Goal: Transaction & Acquisition: Obtain resource

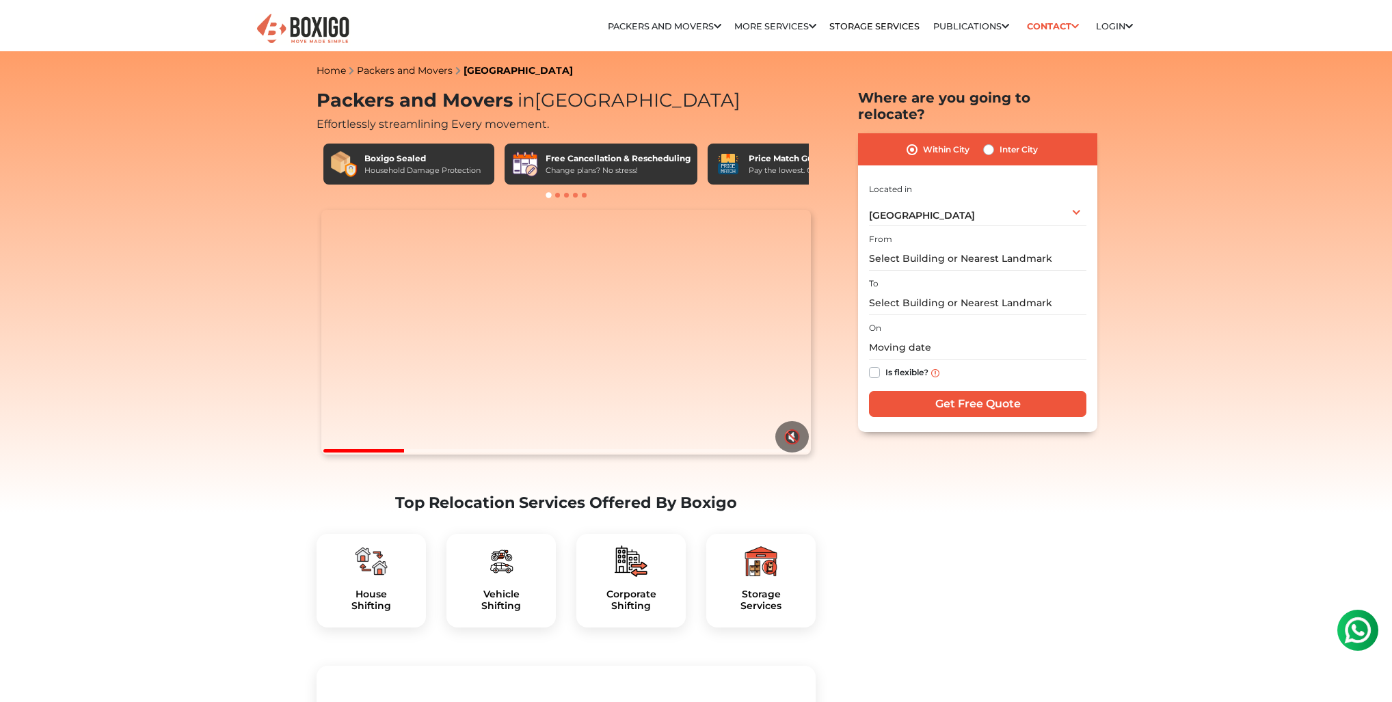
click at [1000, 158] on label "Inter City" at bounding box center [1019, 150] width 38 height 16
click at [994, 155] on input "Inter City" at bounding box center [988, 149] width 11 height 14
radio input "true"
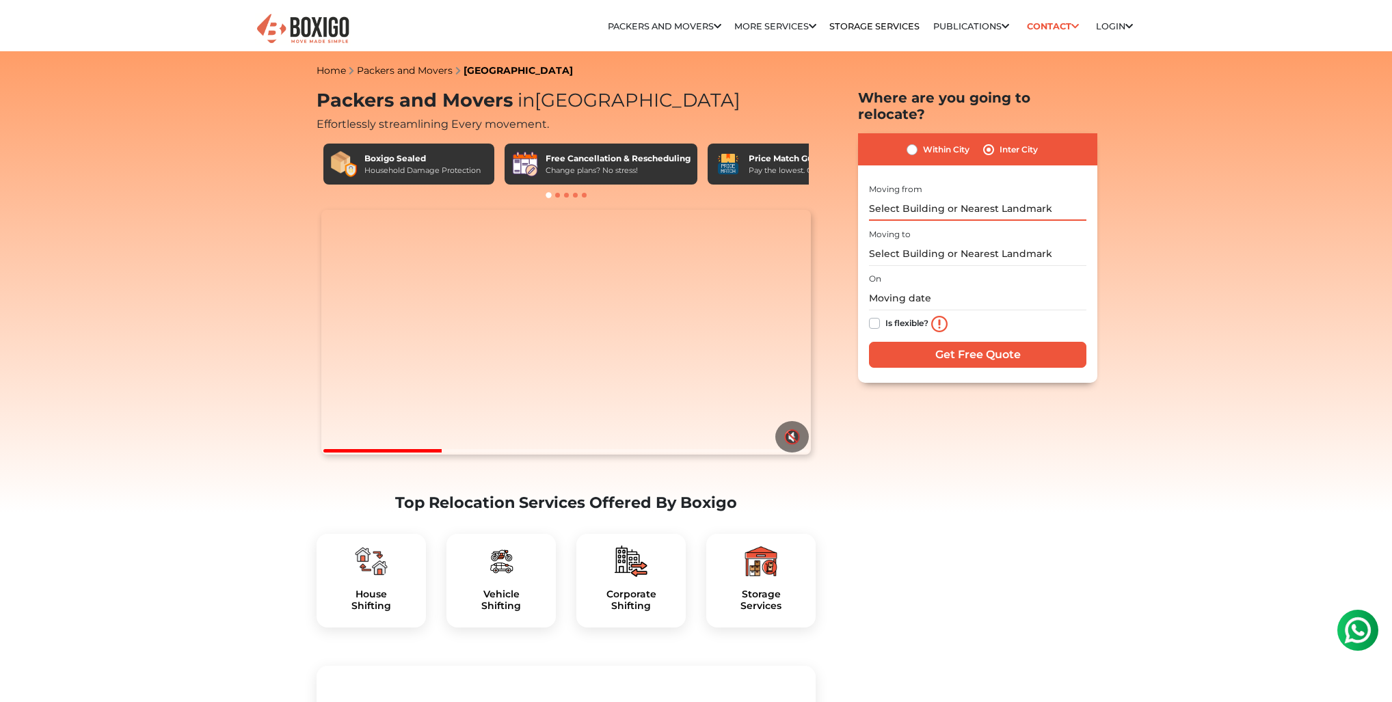
click at [992, 221] on input "text" at bounding box center [977, 209] width 217 height 24
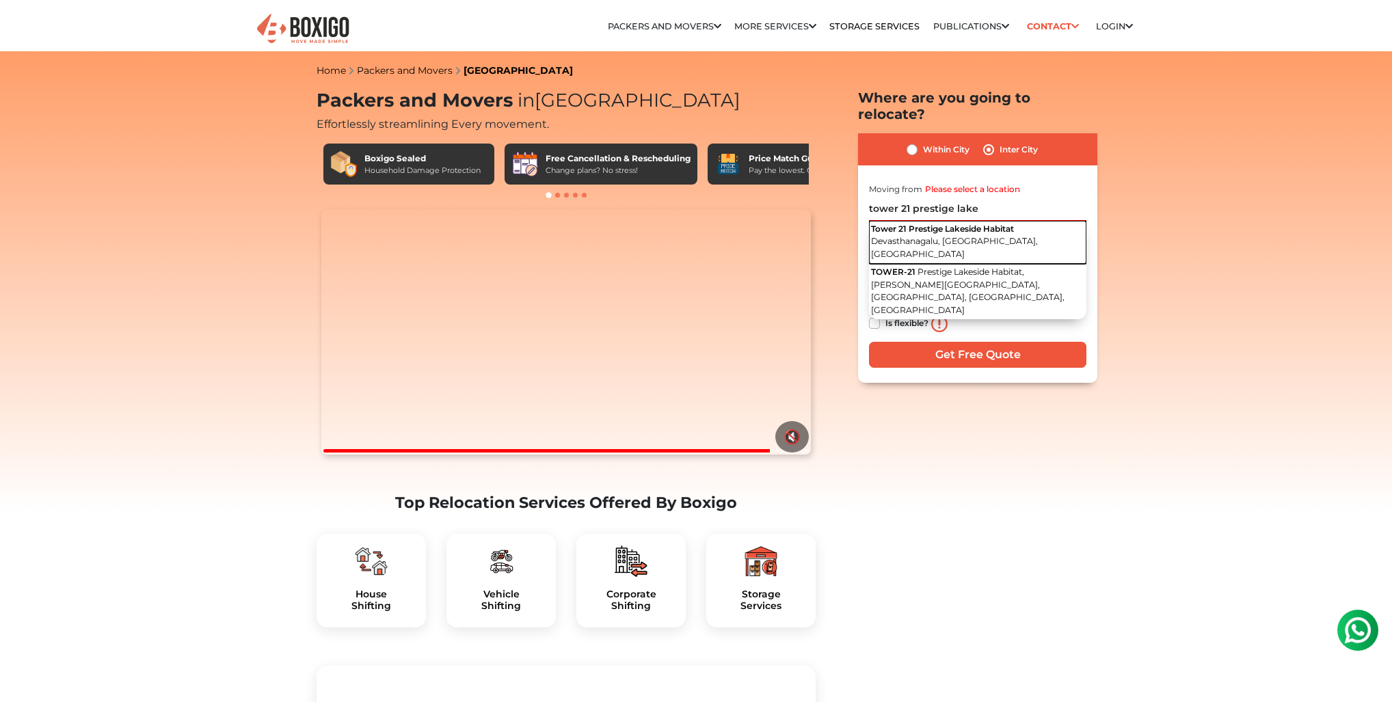
click at [985, 234] on span "Tower 21 Prestige Lakeside Habitat" at bounding box center [942, 229] width 143 height 10
type input "Tower [STREET_ADDRESS]"
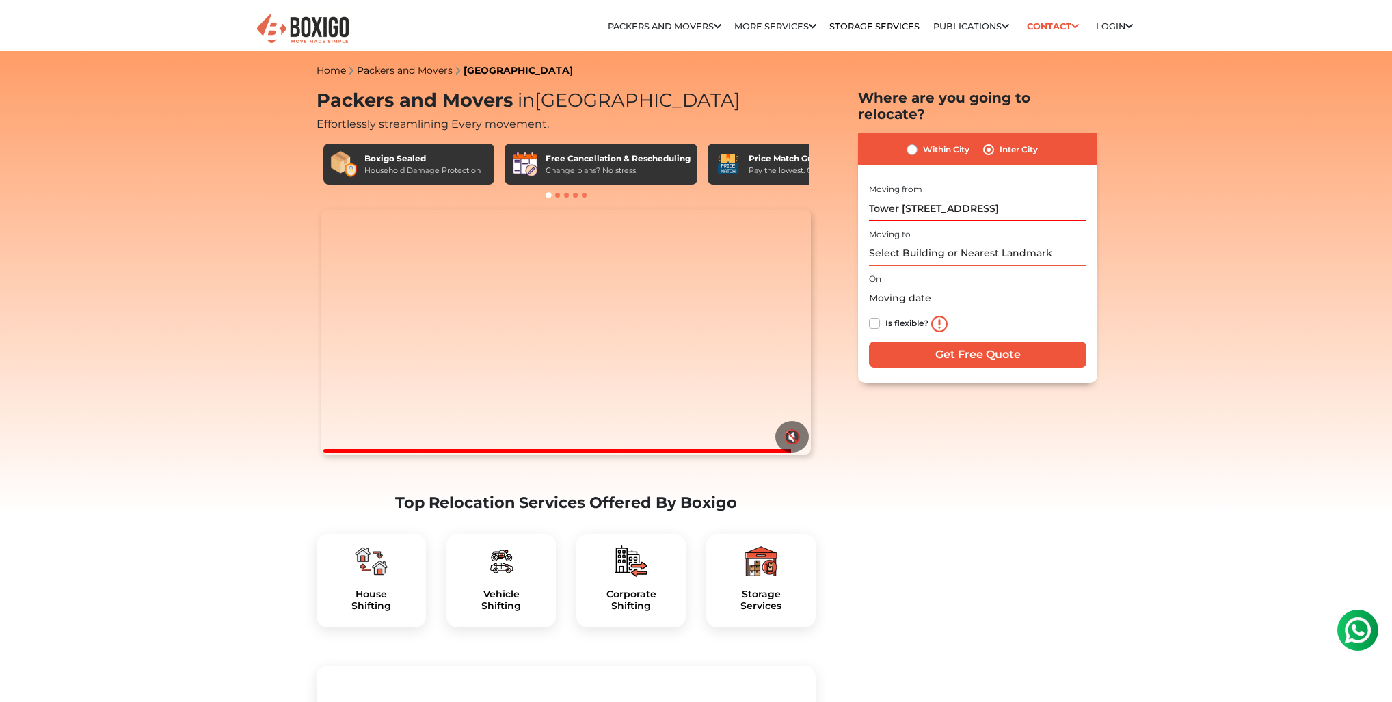
click at [931, 266] on input "text" at bounding box center [977, 254] width 217 height 24
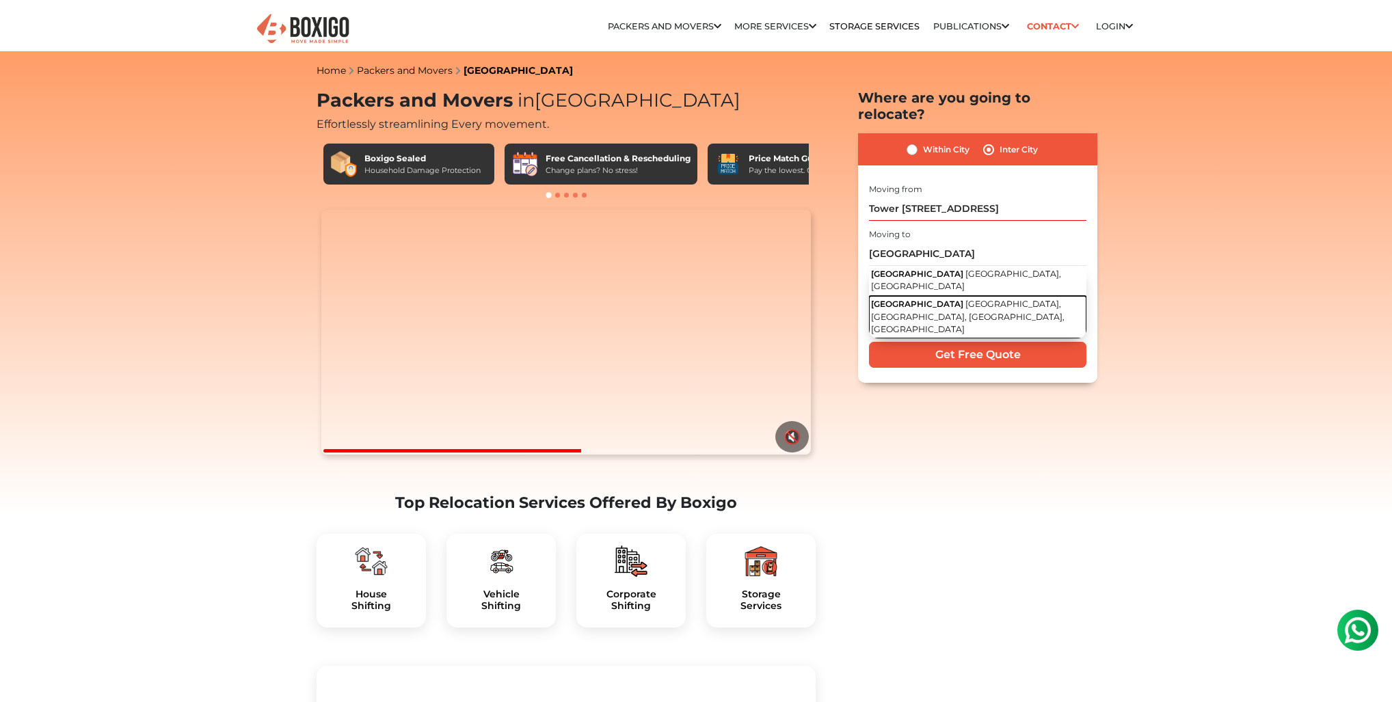
click at [963, 334] on span "[GEOGRAPHIC_DATA], [GEOGRAPHIC_DATA], [GEOGRAPHIC_DATA], [GEOGRAPHIC_DATA]" at bounding box center [968, 317] width 194 height 36
type input "[GEOGRAPHIC_DATA], [GEOGRAPHIC_DATA], [GEOGRAPHIC_DATA], [GEOGRAPHIC_DATA], [GE…"
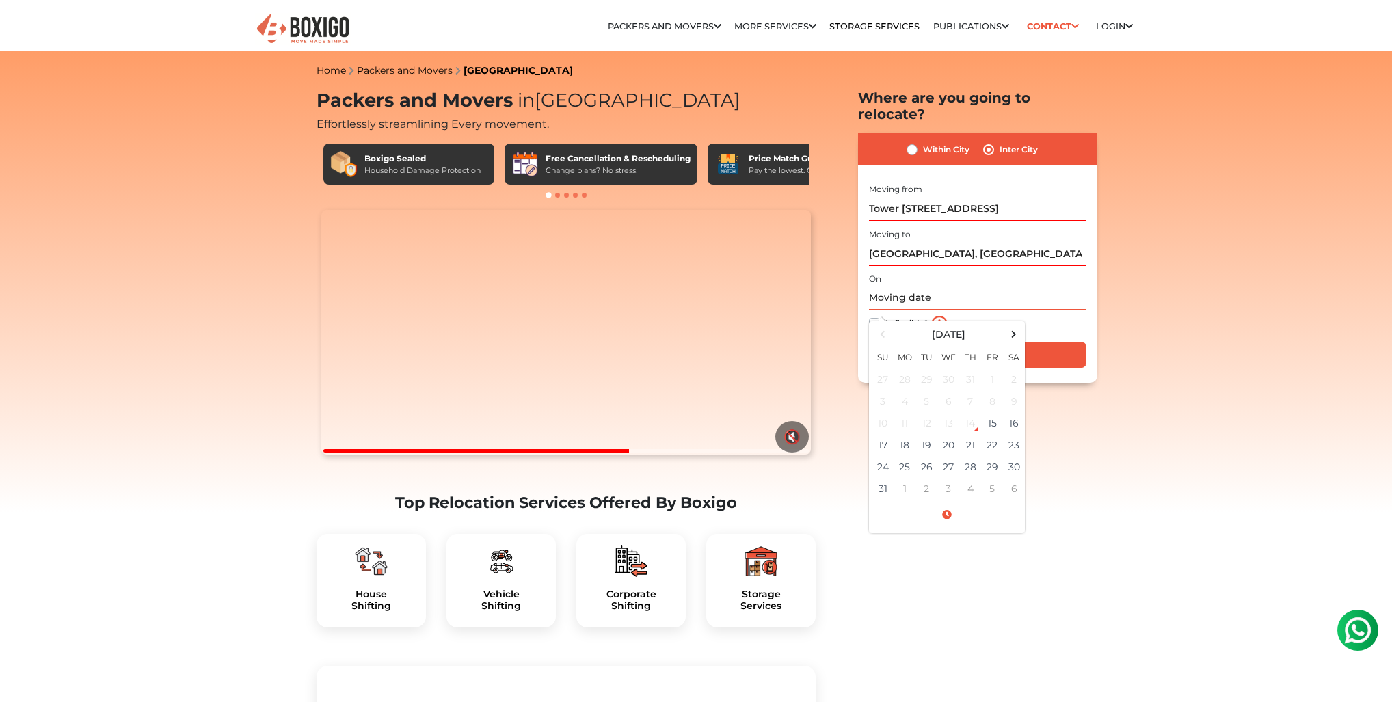
click at [941, 310] on input "text" at bounding box center [977, 299] width 217 height 24
click at [916, 456] on td "18" at bounding box center [905, 445] width 22 height 22
click at [977, 527] on span at bounding box center [947, 515] width 150 height 24
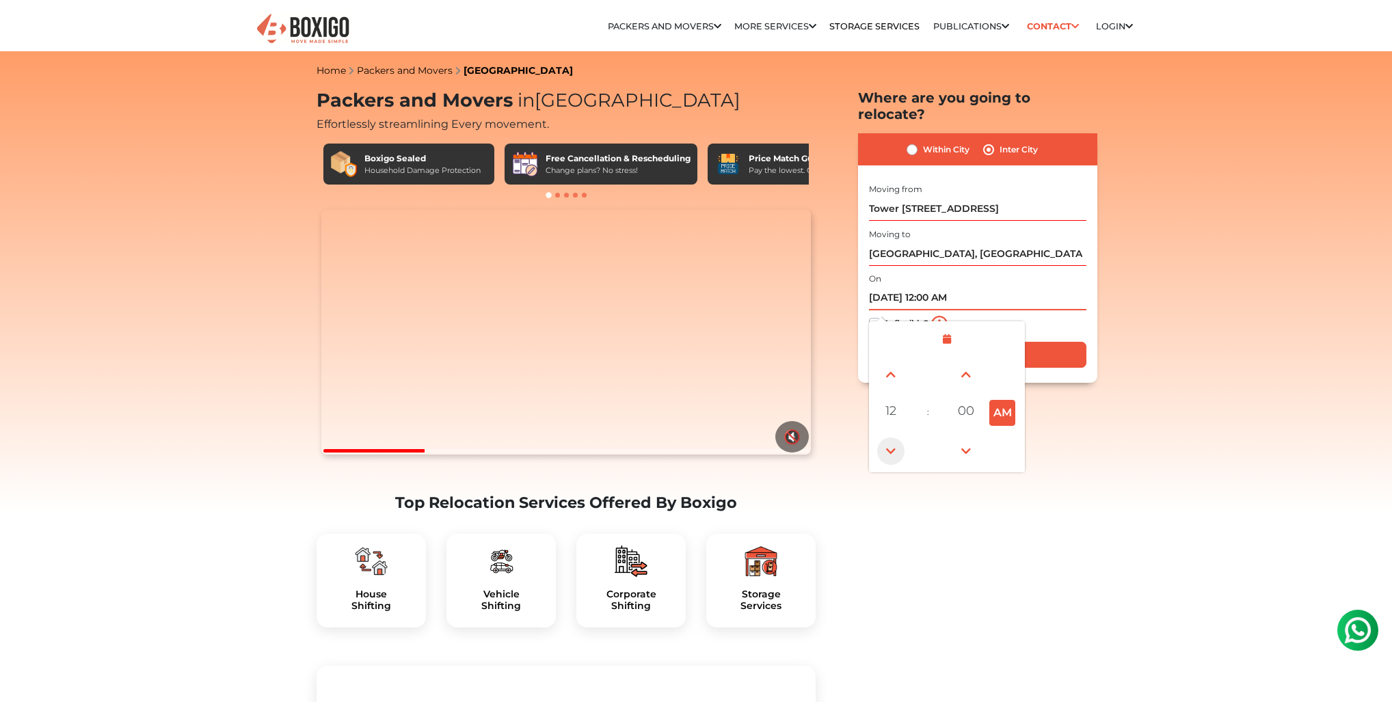
click at [902, 465] on span at bounding box center [890, 451] width 27 height 27
click at [899, 388] on span at bounding box center [890, 374] width 27 height 27
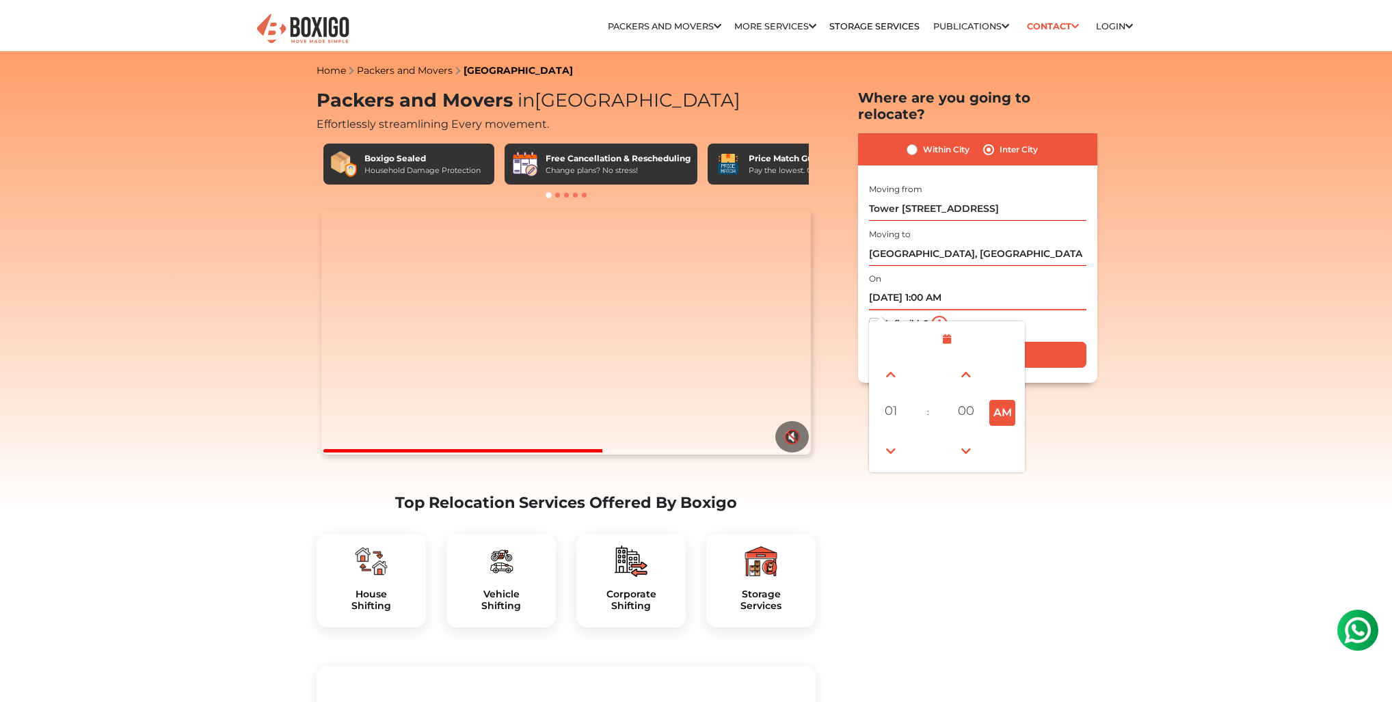
click at [1016, 426] on button "AM" at bounding box center [1003, 413] width 26 height 26
type input "[DATE] 1:00 PM"
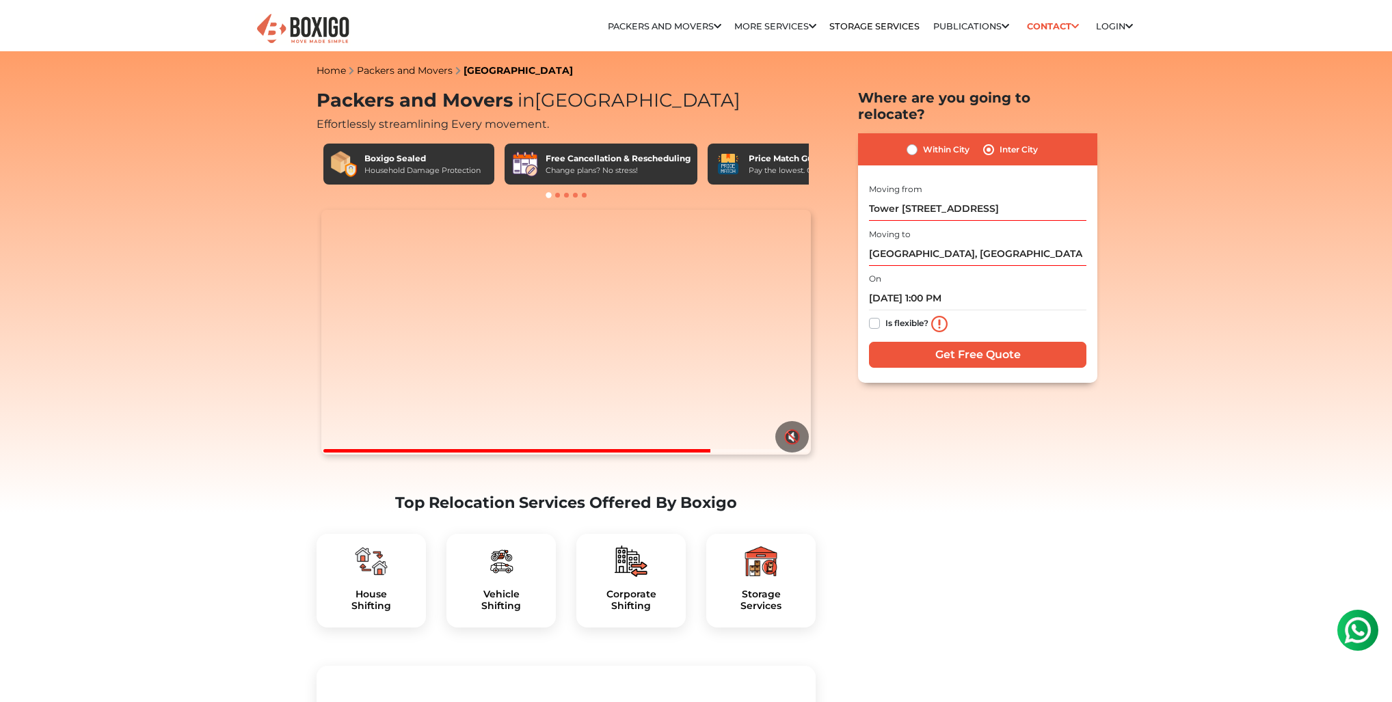
click at [888, 330] on label "Is flexible?" at bounding box center [907, 322] width 43 height 14
click at [880, 329] on input "Is flexible?" at bounding box center [874, 322] width 11 height 14
checkbox input "true"
click at [977, 368] on input "Get Free Quote" at bounding box center [977, 355] width 217 height 26
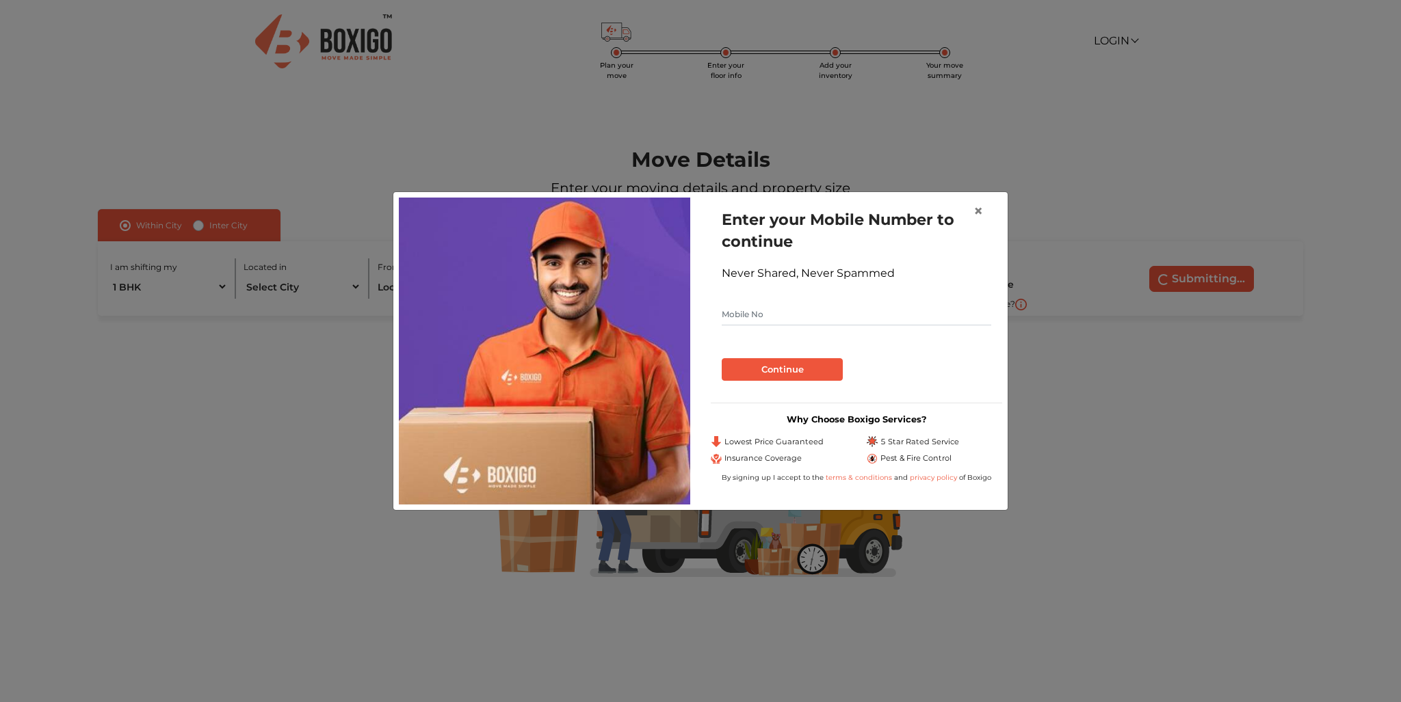
click at [235, 403] on div "× Enter your Mobile Number to continue Never Shared, Never Spammed Continue Why…" at bounding box center [700, 351] width 1401 height 702
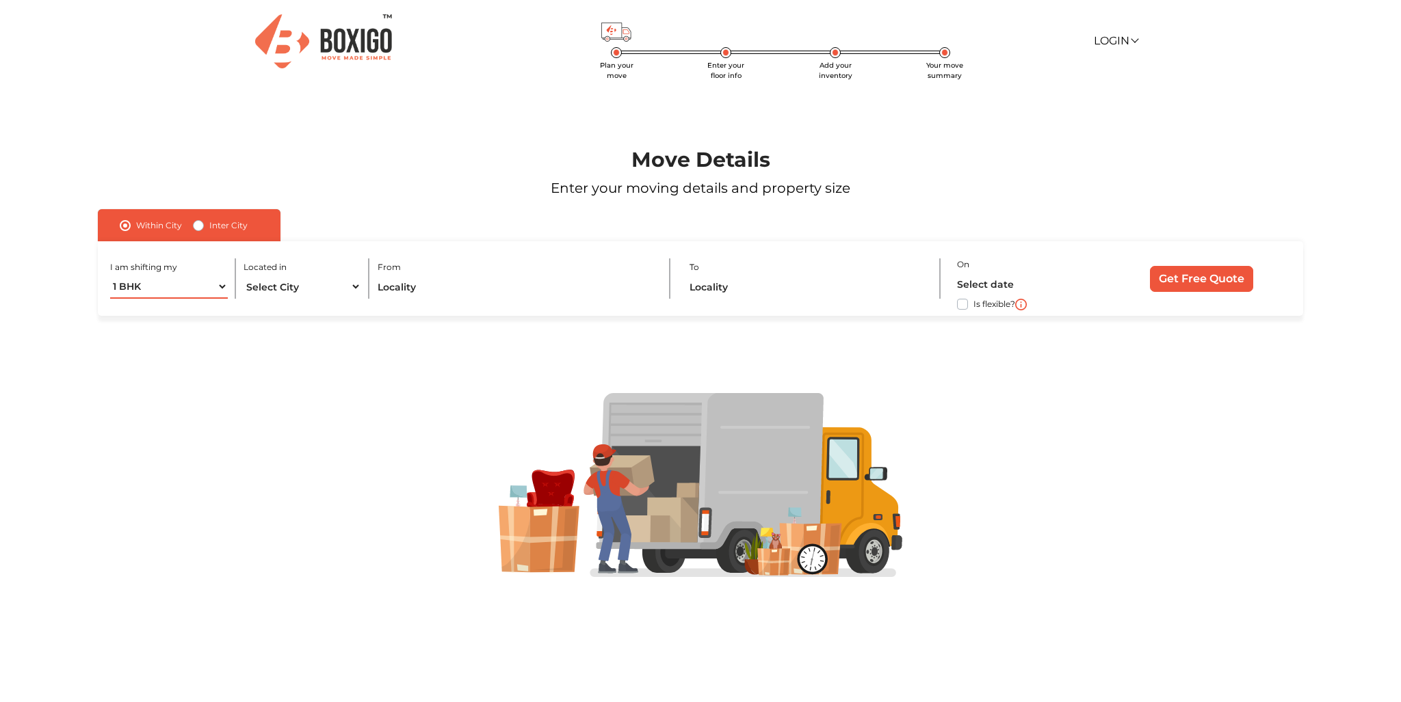
click at [226, 299] on select "1 BHK 2 BHK 3 BHK 3 + BHK FEW ITEMS" at bounding box center [169, 287] width 118 height 24
select select "FEW ITEMS"
click at [227, 385] on div at bounding box center [700, 485] width 1309 height 339
click at [355, 299] on select "Select City [GEOGRAPHIC_DATA] [GEOGRAPHIC_DATA] [GEOGRAPHIC_DATA] [GEOGRAPHIC_D…" at bounding box center [302, 287] width 118 height 24
select select "[GEOGRAPHIC_DATA]"
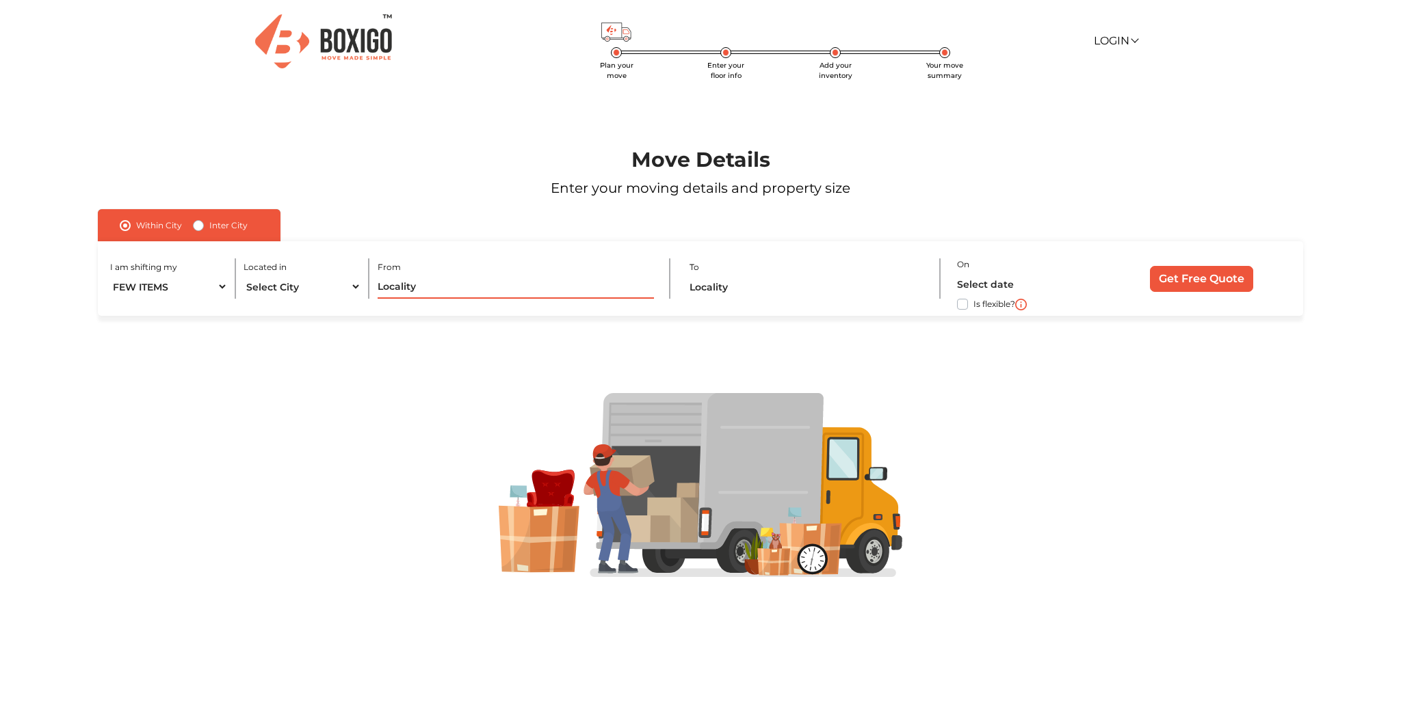
click at [429, 299] on input "text" at bounding box center [516, 287] width 276 height 24
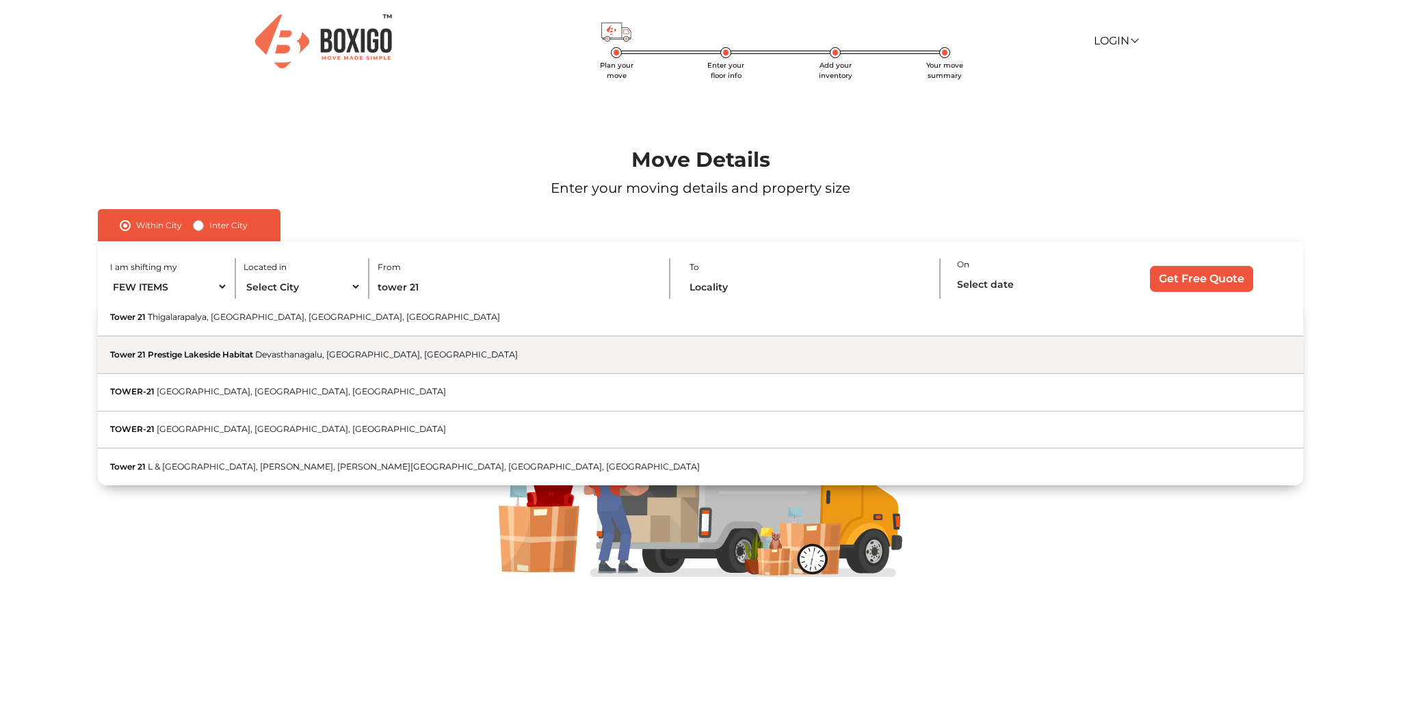
click at [194, 360] on span "Tower 21 Prestige Lakeside Habitat" at bounding box center [181, 354] width 143 height 10
type input "Tower 21 Prestige Lakeside Habitat, Devasthanagalu, Bengaluru, Karnataka"
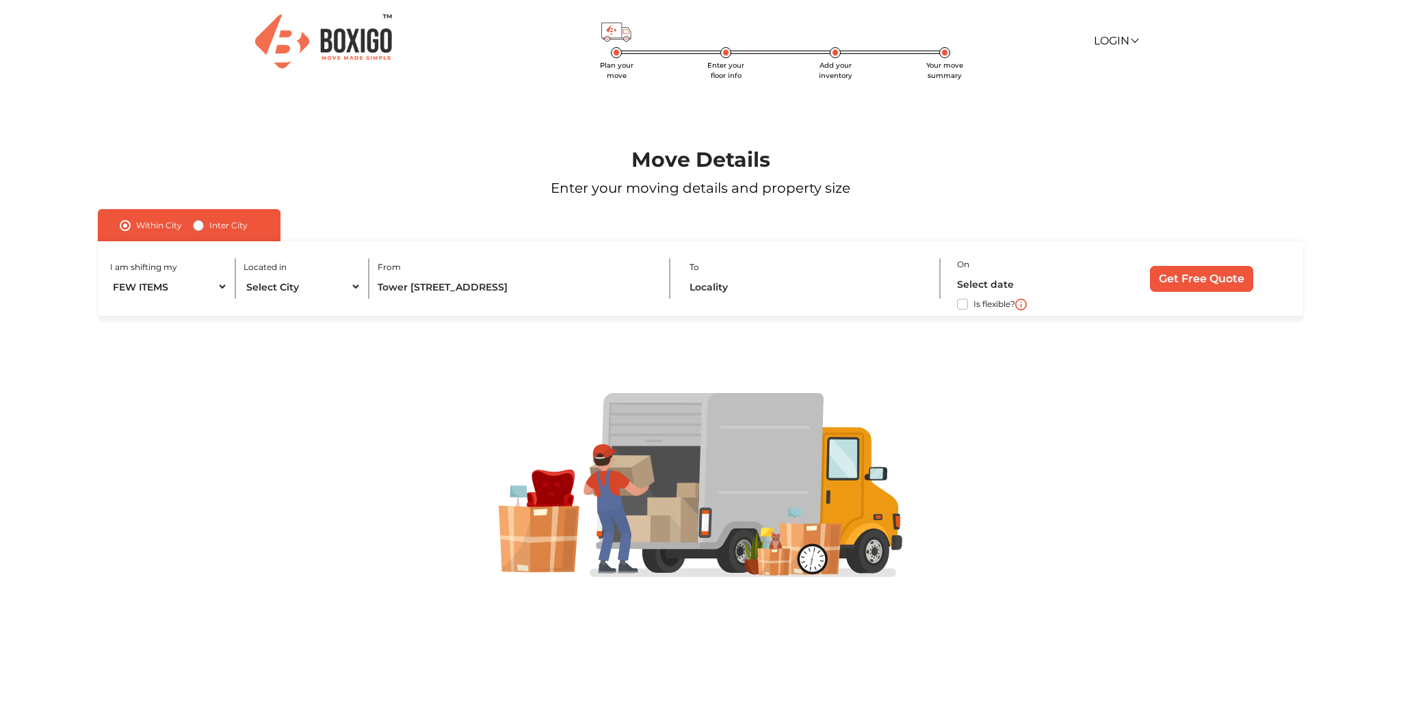
click at [222, 234] on label "Inter City" at bounding box center [228, 225] width 38 height 16
click at [204, 231] on input "Inter City" at bounding box center [198, 224] width 11 height 14
radio input "true"
click at [254, 299] on select "1 BHK 2 BHK 3 BHK 3 + BHK FEW ITEMS" at bounding box center [184, 287] width 148 height 24
select select "FEW ITEMS"
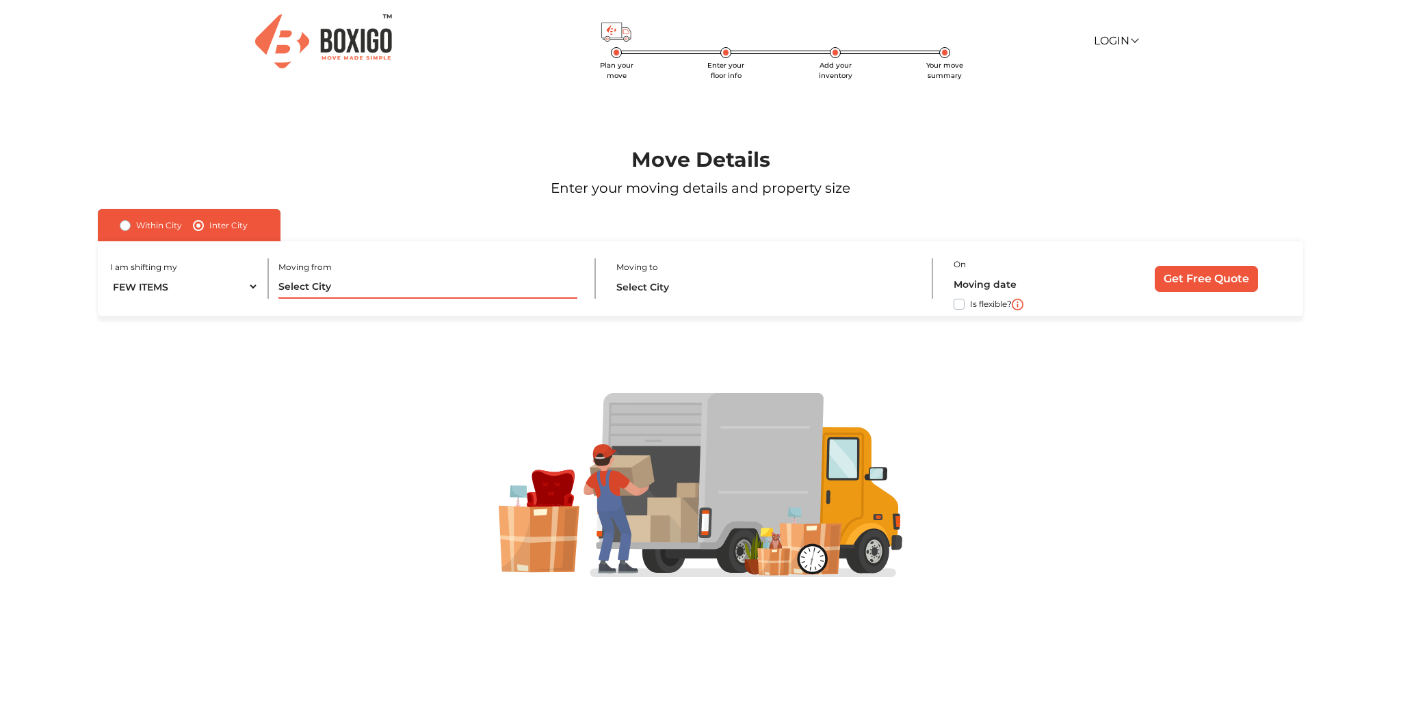
click at [330, 299] on input "text" at bounding box center [427, 287] width 299 height 24
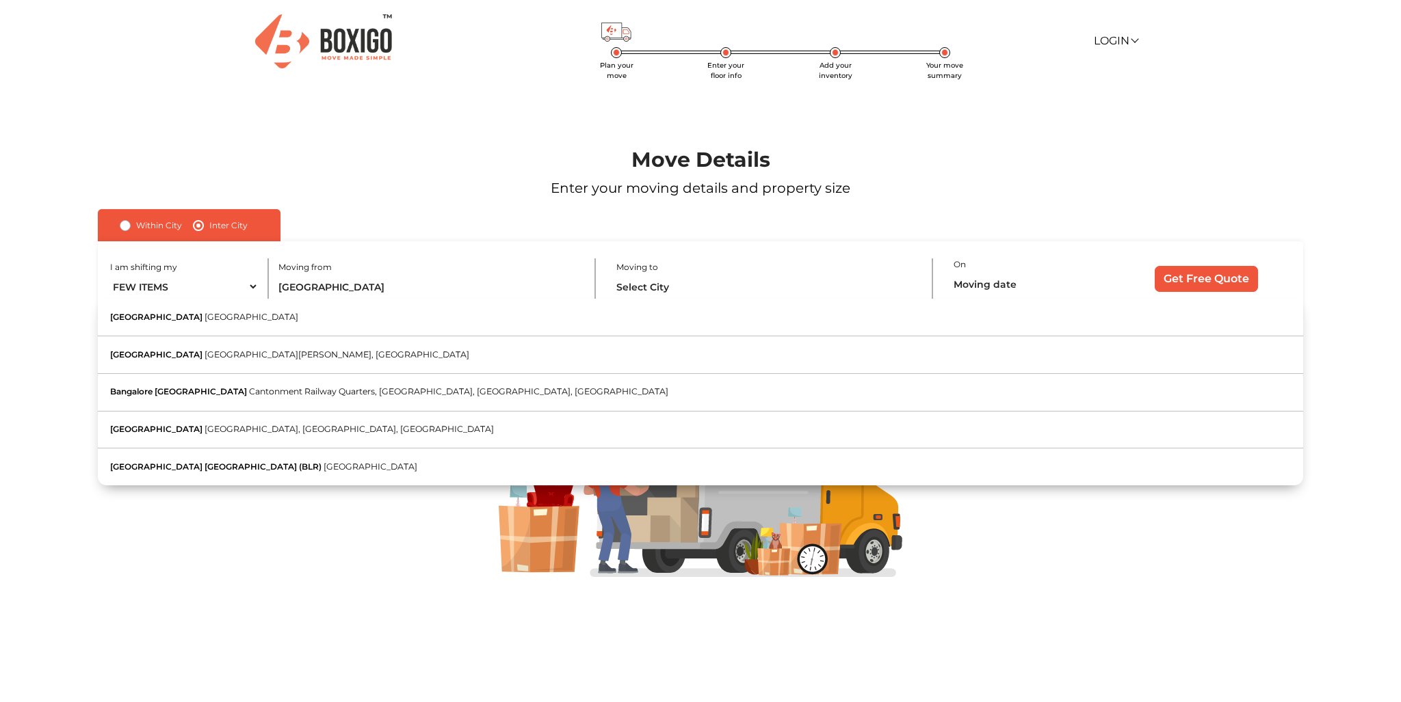
click at [314, 336] on button "Bangalore Karnataka" at bounding box center [700, 318] width 1204 height 38
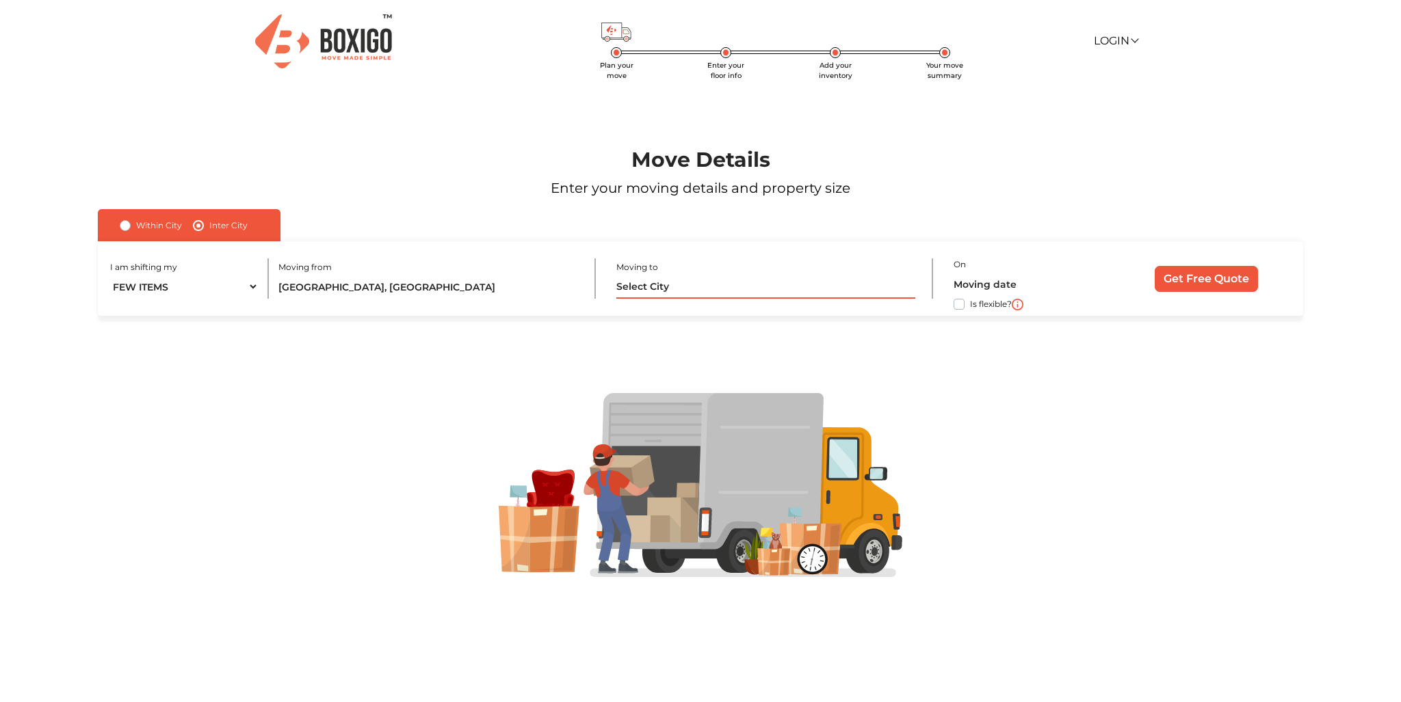
click at [669, 299] on input "text" at bounding box center [765, 287] width 299 height 24
drag, startPoint x: 388, startPoint y: 322, endPoint x: 421, endPoint y: 321, distance: 32.9
click at [388, 299] on input "Bangalore, Karnataka" at bounding box center [427, 287] width 299 height 24
drag, startPoint x: 424, startPoint y: 320, endPoint x: 226, endPoint y: 322, distance: 197.7
click at [226, 316] on div "I am shifting my 1 BHK 2 BHK 3 BHK 3 + BHK FEW ITEMS Moving from Bangalore, Kar…" at bounding box center [700, 278] width 1204 height 75
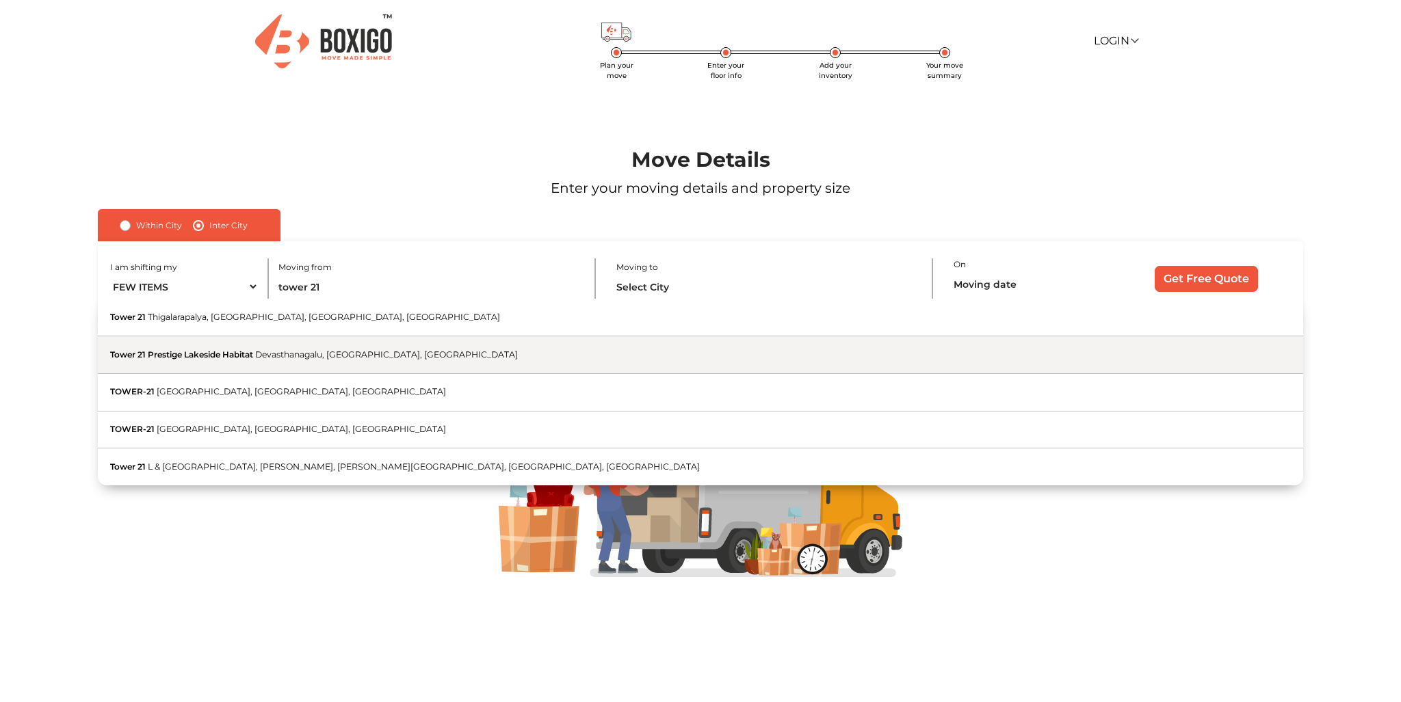
click at [189, 360] on span "Tower 21 Prestige Lakeside Habitat" at bounding box center [181, 354] width 143 height 10
type input "Tower [STREET_ADDRESS]"
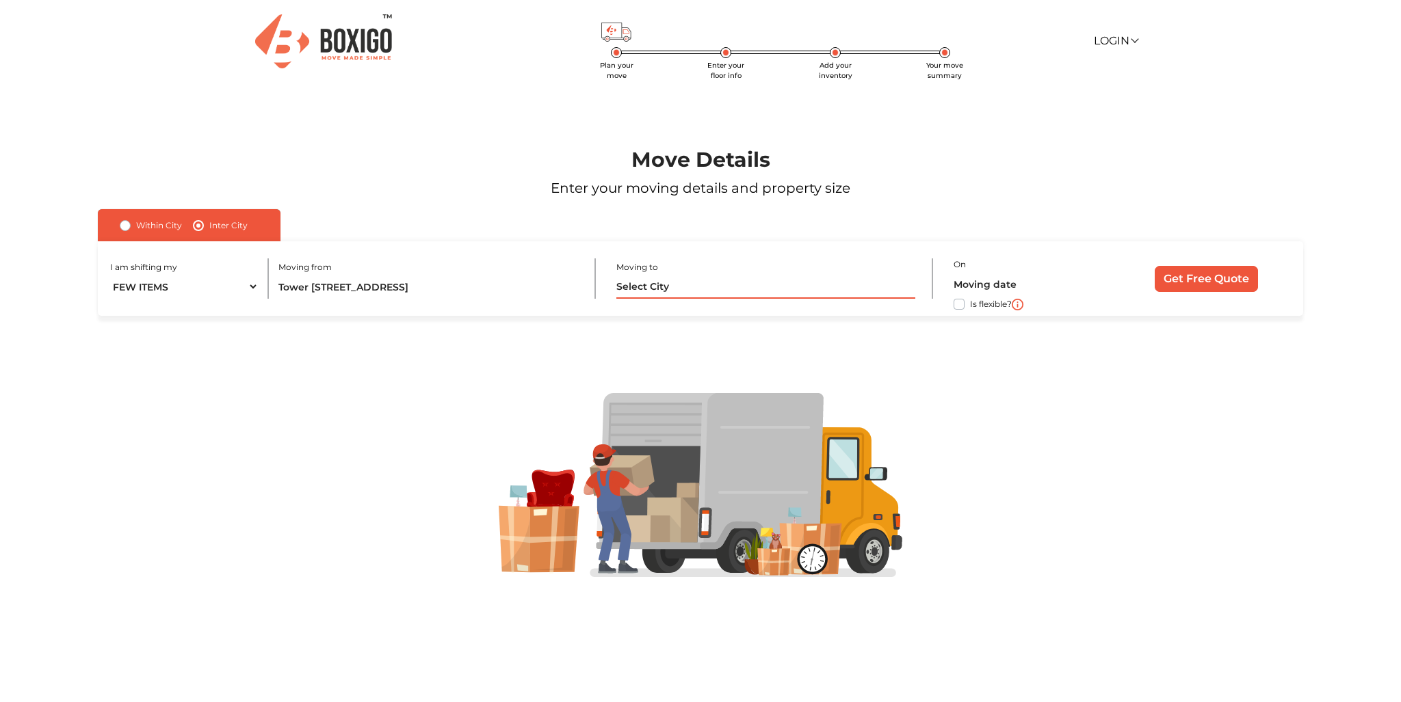
click at [683, 299] on input "text" at bounding box center [765, 287] width 299 height 24
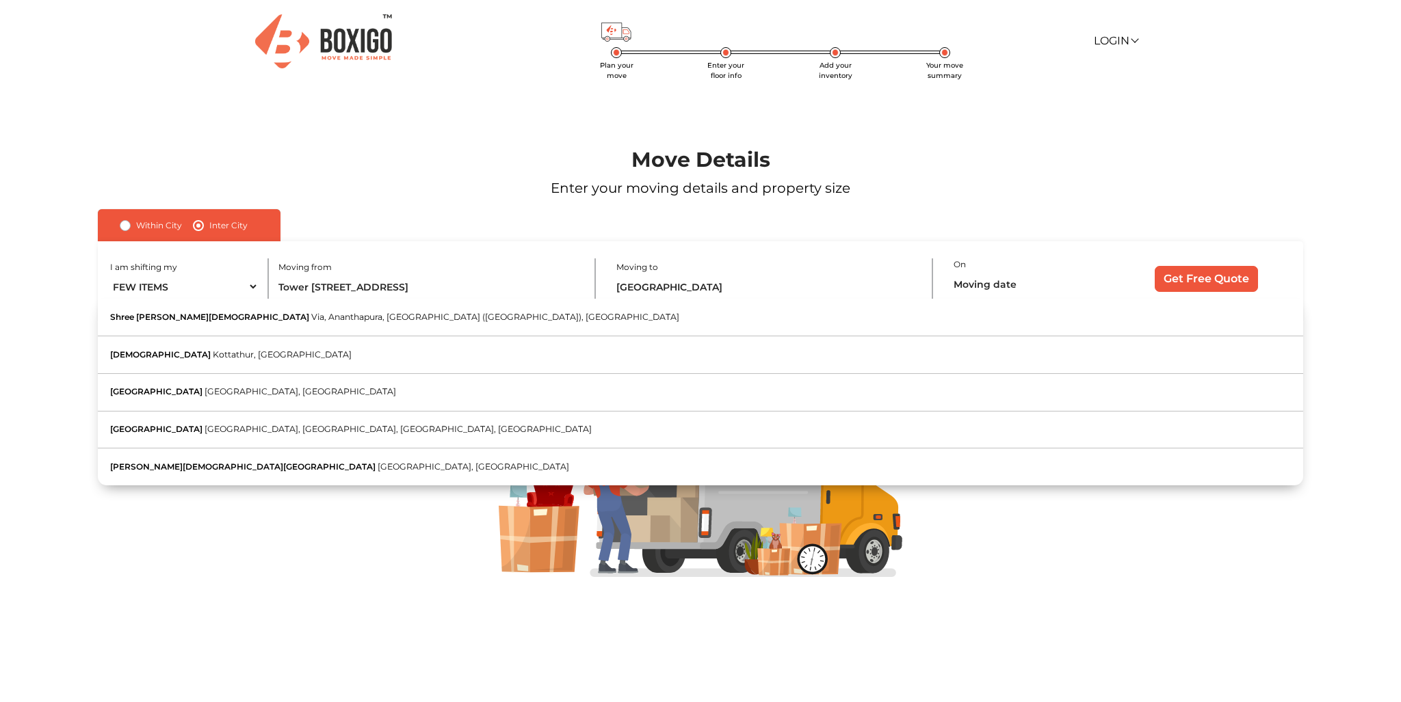
click at [308, 434] on span "[GEOGRAPHIC_DATA], [GEOGRAPHIC_DATA], [GEOGRAPHIC_DATA], [GEOGRAPHIC_DATA]" at bounding box center [397, 429] width 387 height 10
type input "[GEOGRAPHIC_DATA], [GEOGRAPHIC_DATA], [GEOGRAPHIC_DATA], [GEOGRAPHIC_DATA], [GE…"
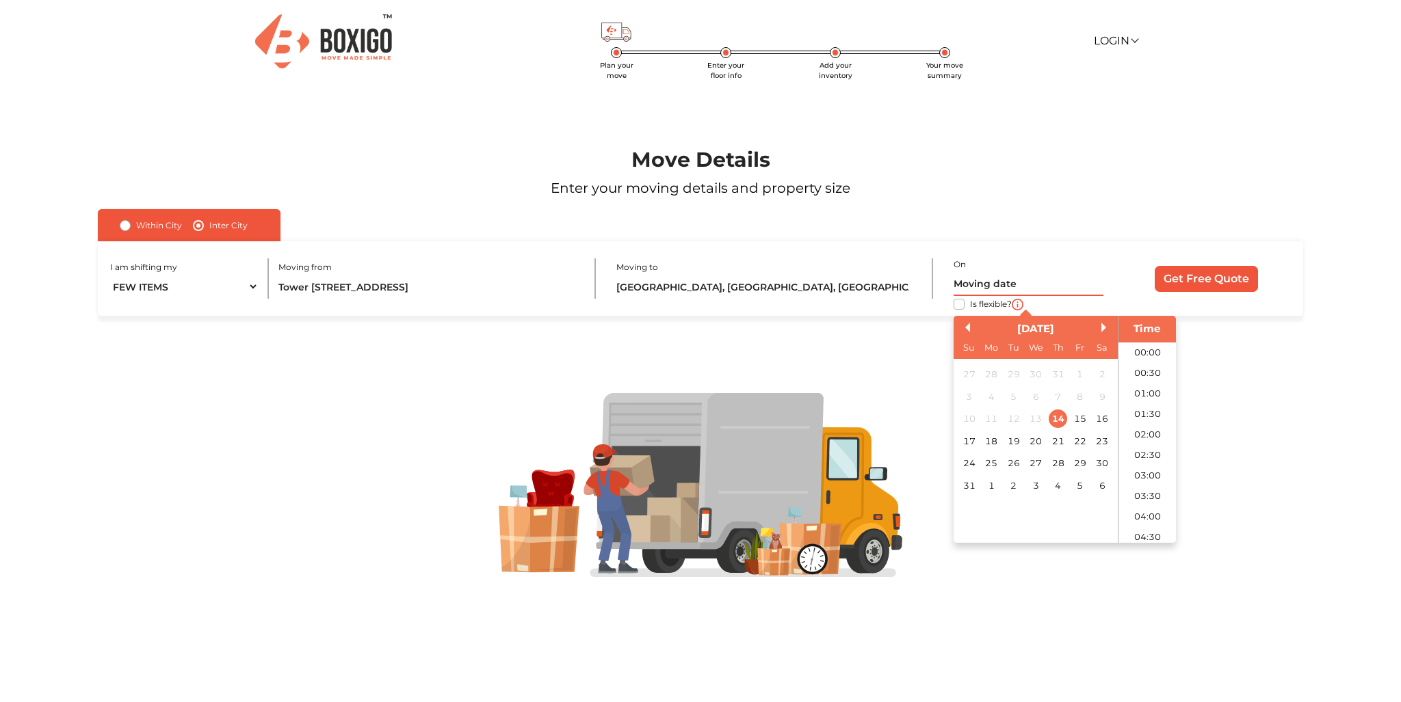
click at [994, 296] on input "text" at bounding box center [1028, 284] width 150 height 24
click at [998, 451] on div "18" at bounding box center [991, 441] width 18 height 18
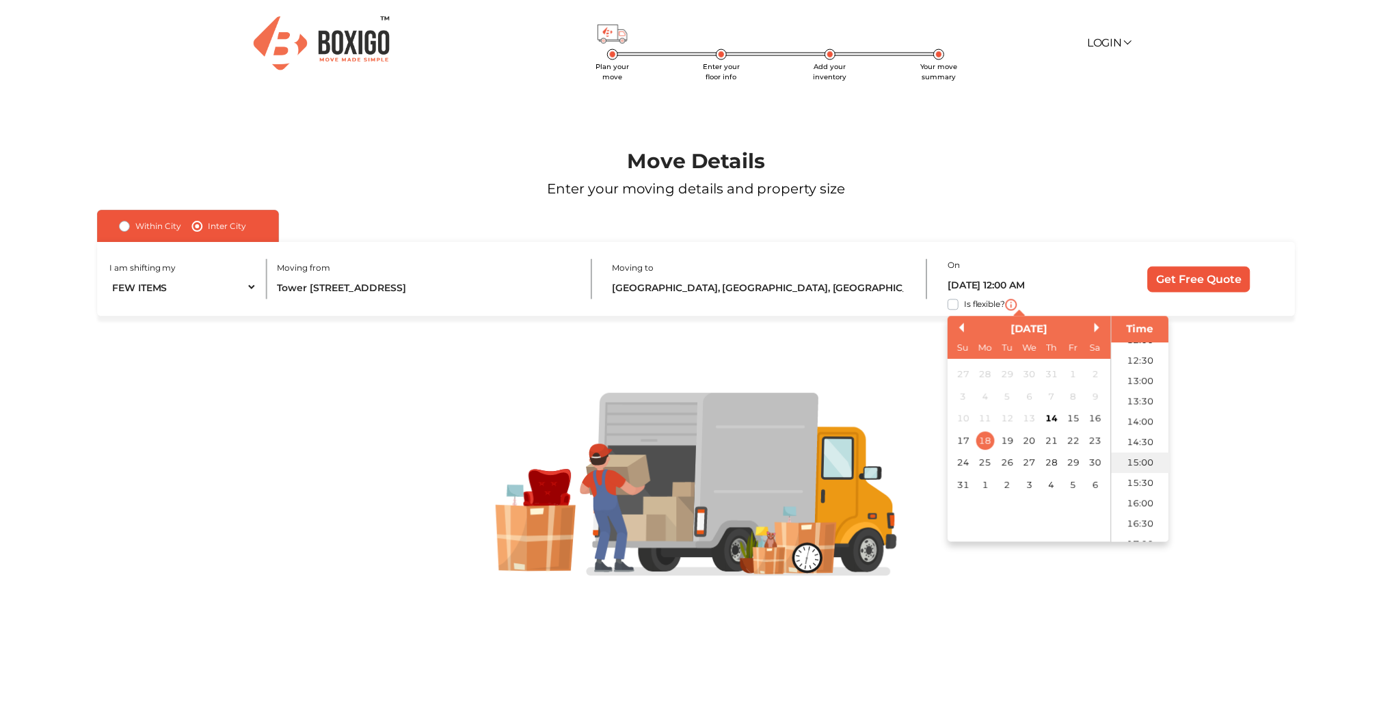
scroll to position [509, 0]
click at [1176, 511] on li "16:00" at bounding box center [1147, 500] width 58 height 21
type input "18/08/2025 4:00 PM"
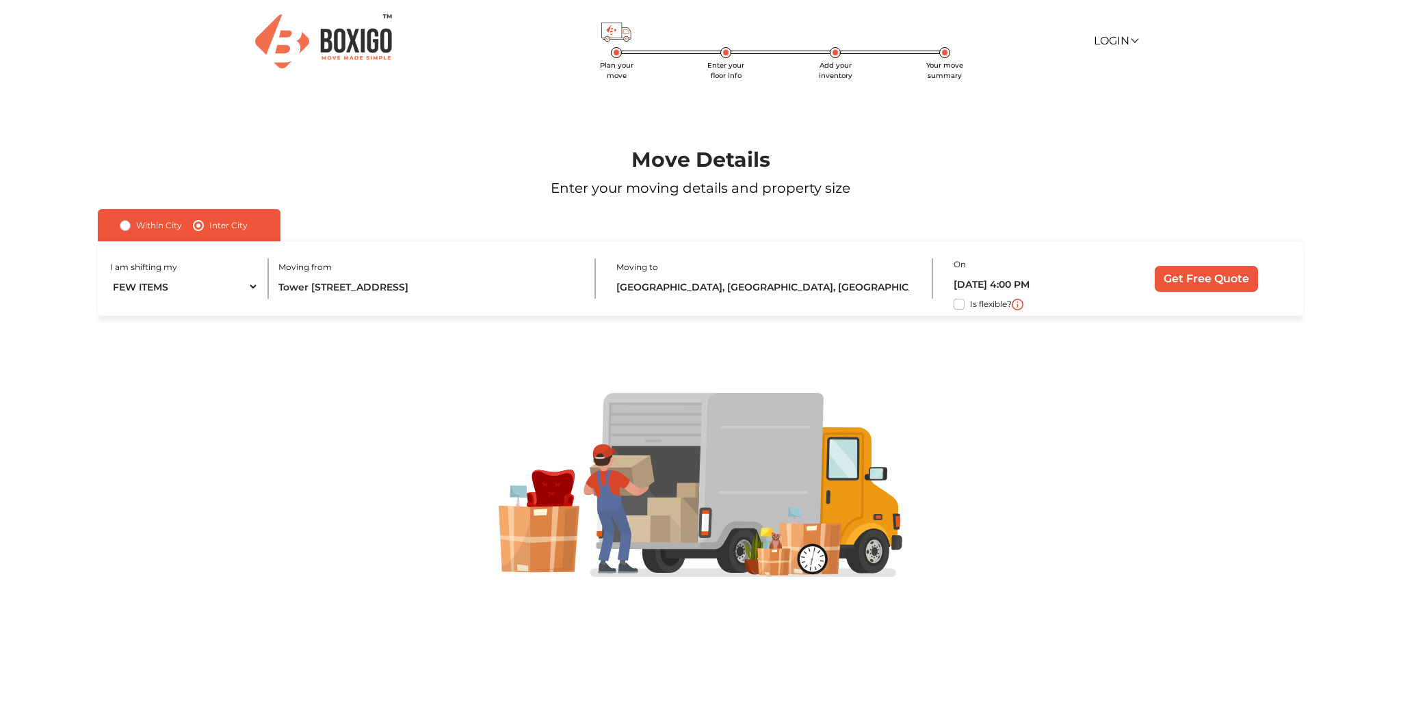
click at [1182, 499] on div at bounding box center [700, 485] width 1288 height 185
click at [970, 310] on label "Is flexible?" at bounding box center [991, 303] width 42 height 14
click at [109, 310] on input "Is flexible?" at bounding box center [103, 303] width 11 height 14
checkbox input "true"
drag, startPoint x: 1195, startPoint y: 314, endPoint x: 1193, endPoint y: 334, distance: 20.6
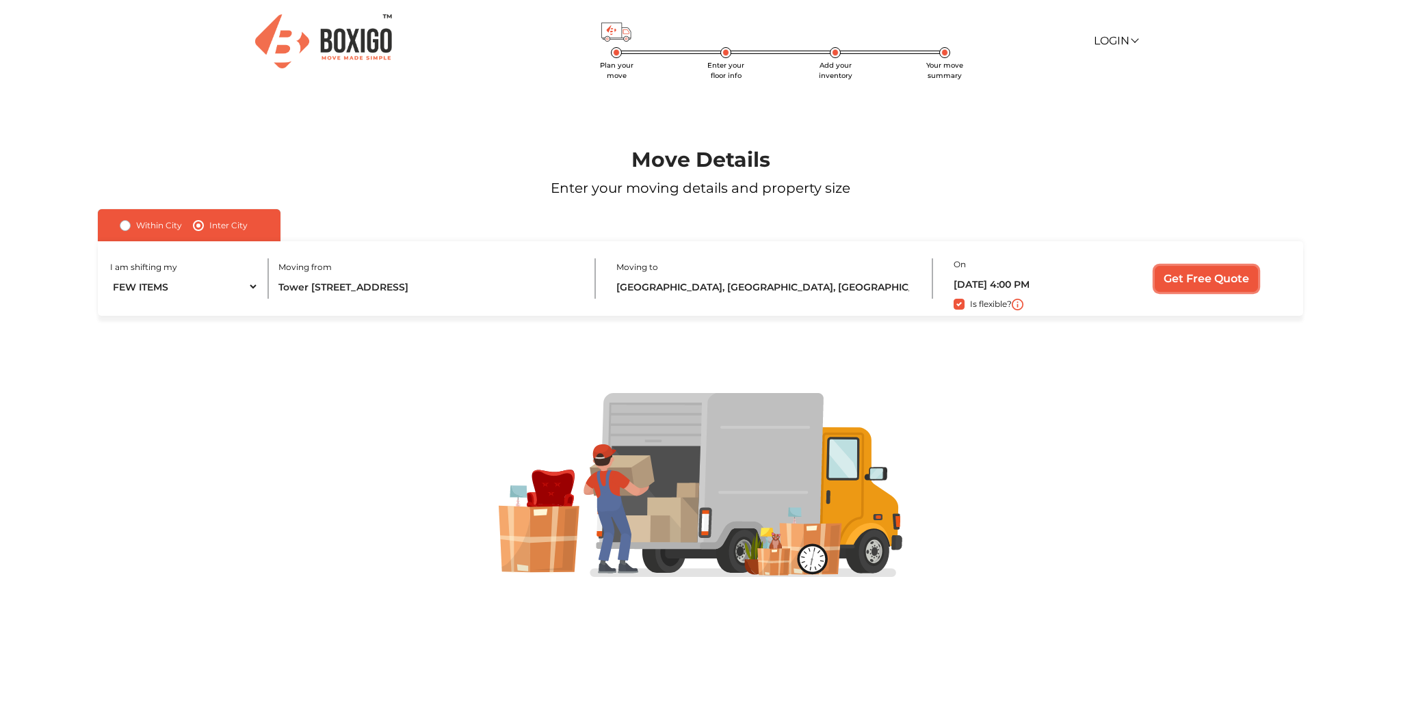
click at [1195, 292] on input "Get Free Quote" at bounding box center [1205, 279] width 103 height 26
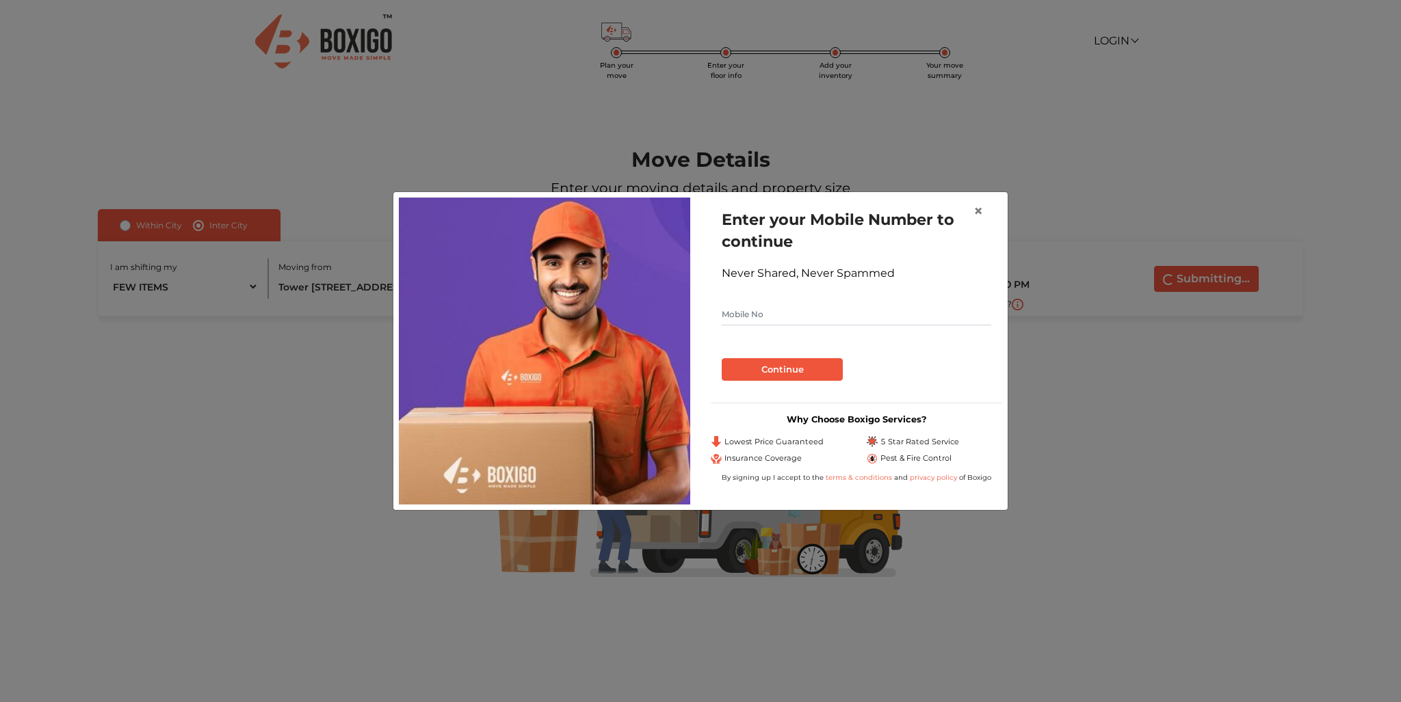
click at [745, 310] on input "text" at bounding box center [855, 315] width 269 height 22
type input "9916908523"
click at [765, 371] on button "Continue" at bounding box center [781, 369] width 121 height 23
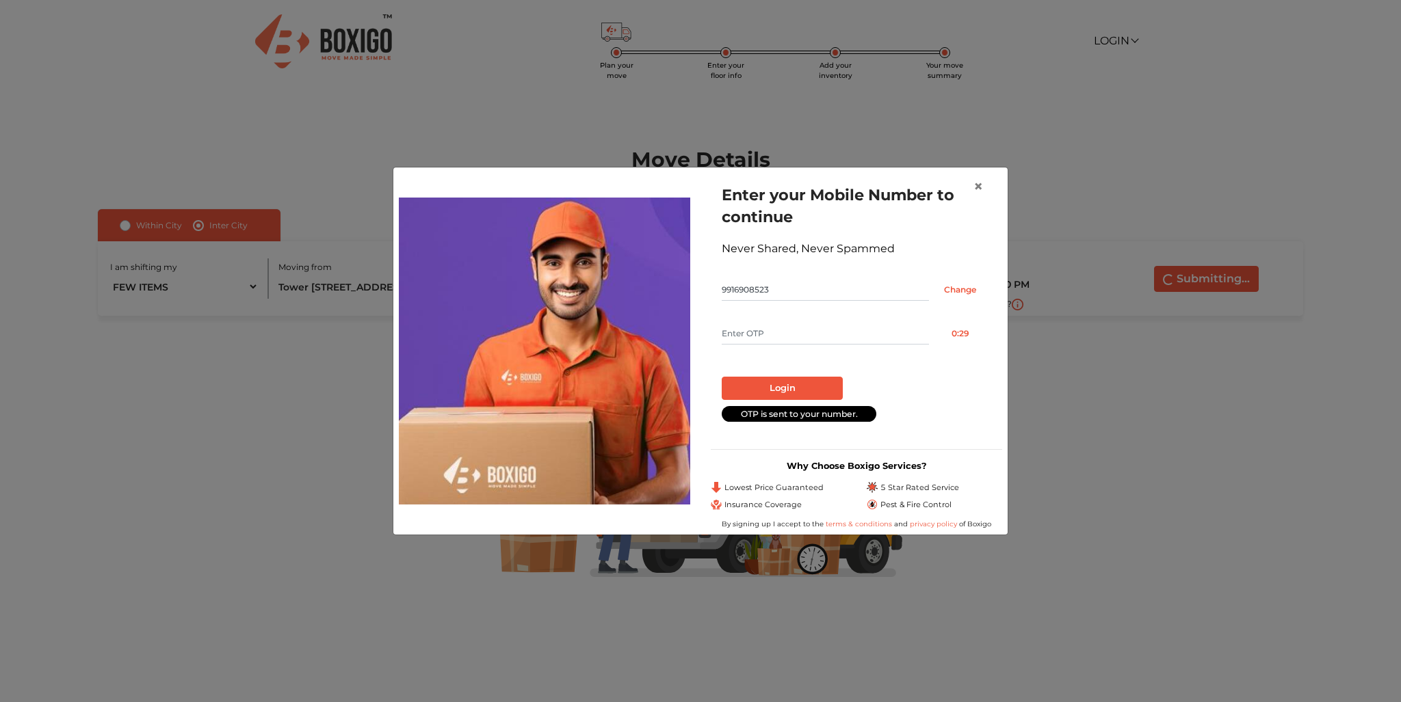
click at [776, 323] on input "text" at bounding box center [824, 334] width 207 height 22
type input "5298"
click at [808, 377] on button "Login" at bounding box center [781, 388] width 121 height 23
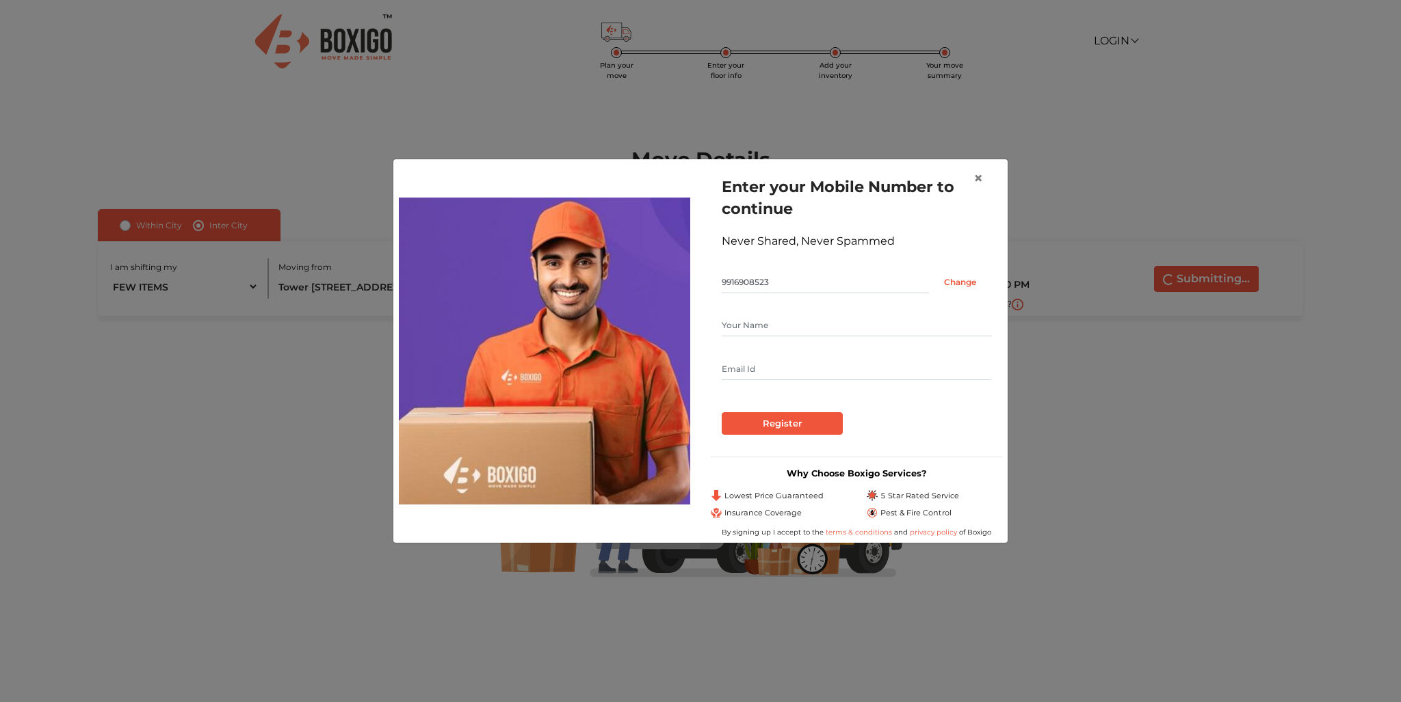
click at [801, 315] on input "text" at bounding box center [855, 326] width 269 height 22
type input "Rohit"
type input "rohit.kr.snh@gmail.com"
click at [791, 415] on input "Register" at bounding box center [781, 423] width 121 height 23
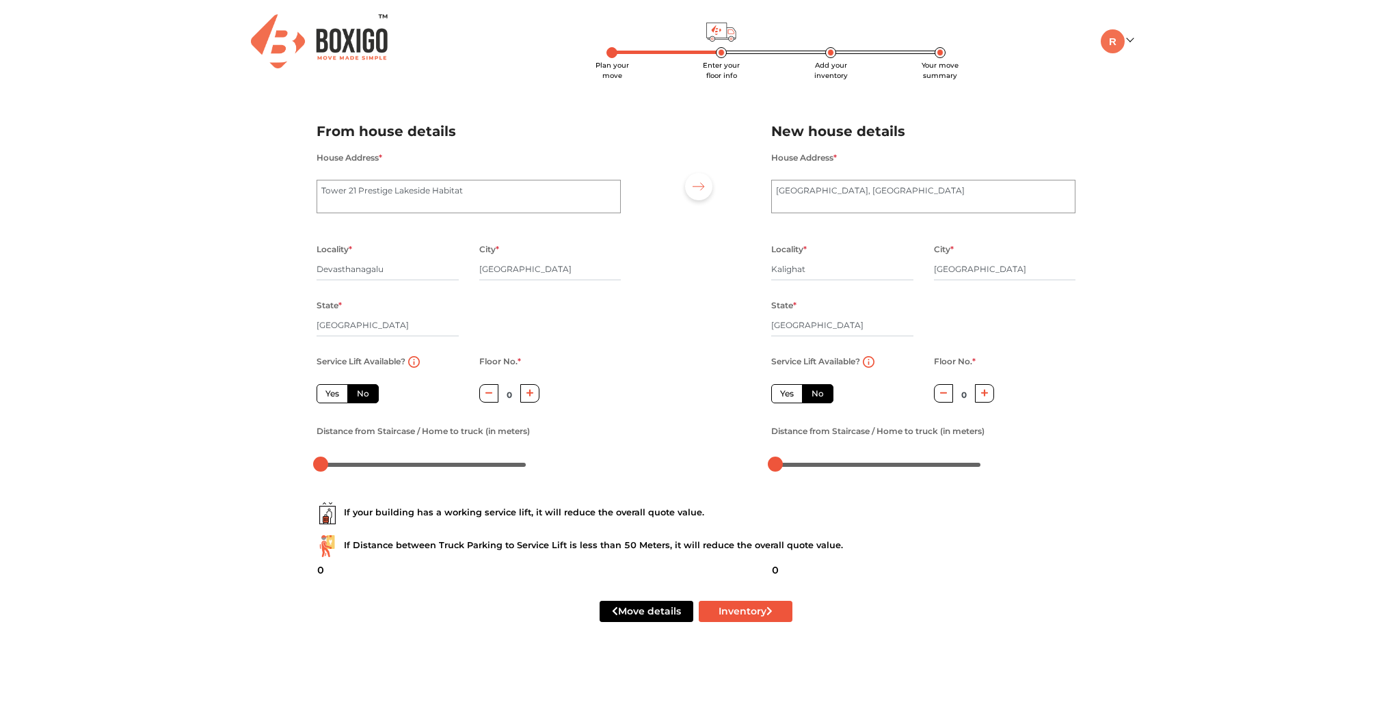
click at [226, 332] on div "Plan your move Enter your floor info Add your inventory Your move summary My Mo…" at bounding box center [696, 327] width 1392 height 655
click at [253, 378] on div "Plan your move Enter your floor info Add your inventory Your move summary My Mo…" at bounding box center [696, 327] width 1392 height 655
click at [343, 403] on label "Yes" at bounding box center [332, 393] width 31 height 19
click at [334, 397] on input "Yes" at bounding box center [330, 392] width 9 height 9
radio input "true"
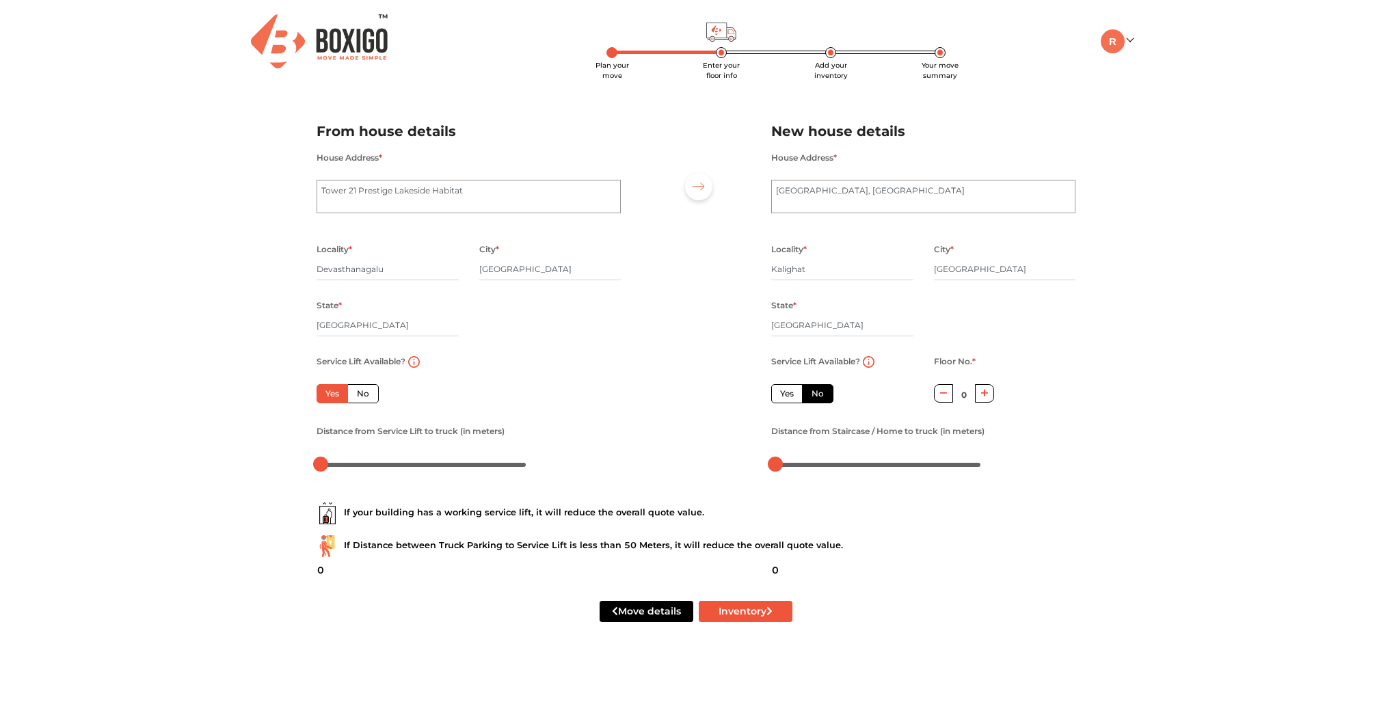
click at [254, 459] on div "Plan your move Enter your floor info Add your inventory Your move summary My Mo…" at bounding box center [696, 327] width 1392 height 655
drag, startPoint x: 327, startPoint y: 473, endPoint x: 367, endPoint y: 473, distance: 39.7
click at [367, 472] on div at bounding box center [361, 464] width 15 height 15
click at [259, 472] on div "Plan your move Enter your floor info Add your inventory Your move summary My Mo…" at bounding box center [696, 327] width 1392 height 655
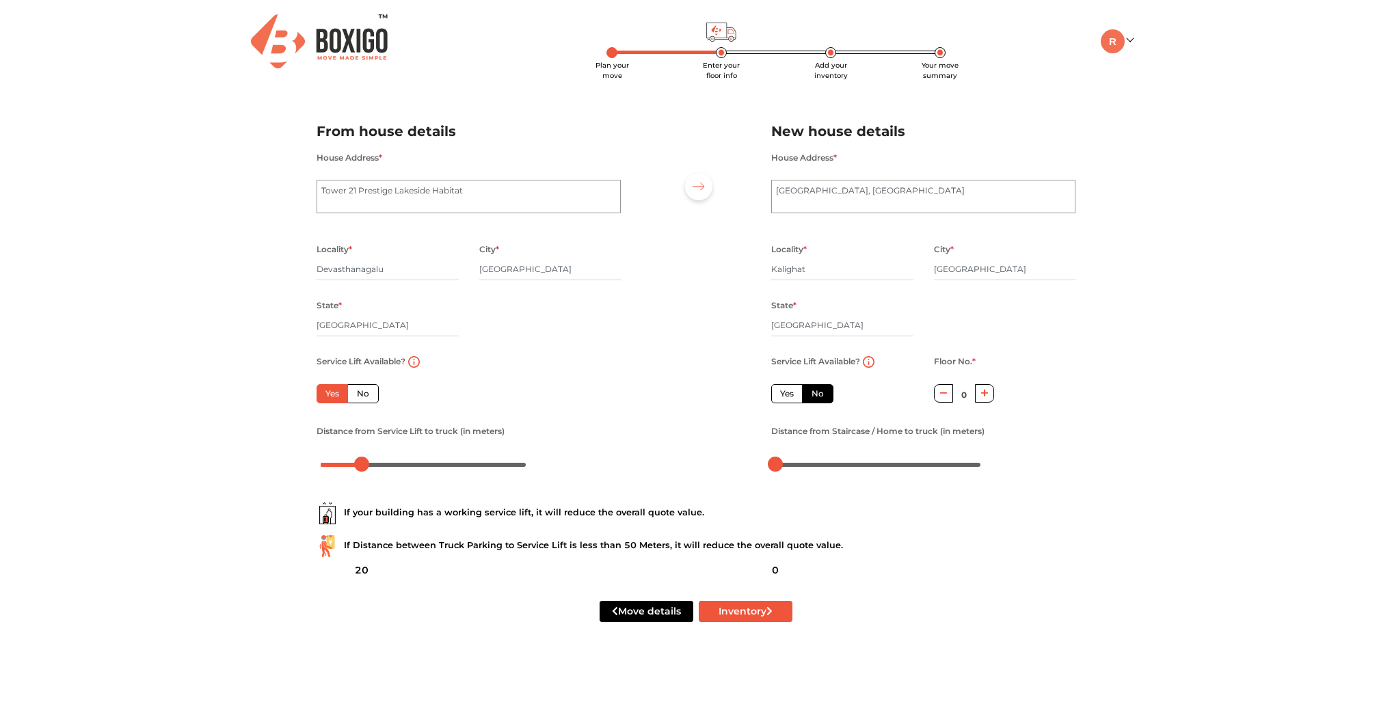
scroll to position [83, 0]
click at [981, 389] on icon "button" at bounding box center [985, 393] width 8 height 8
type input "3"
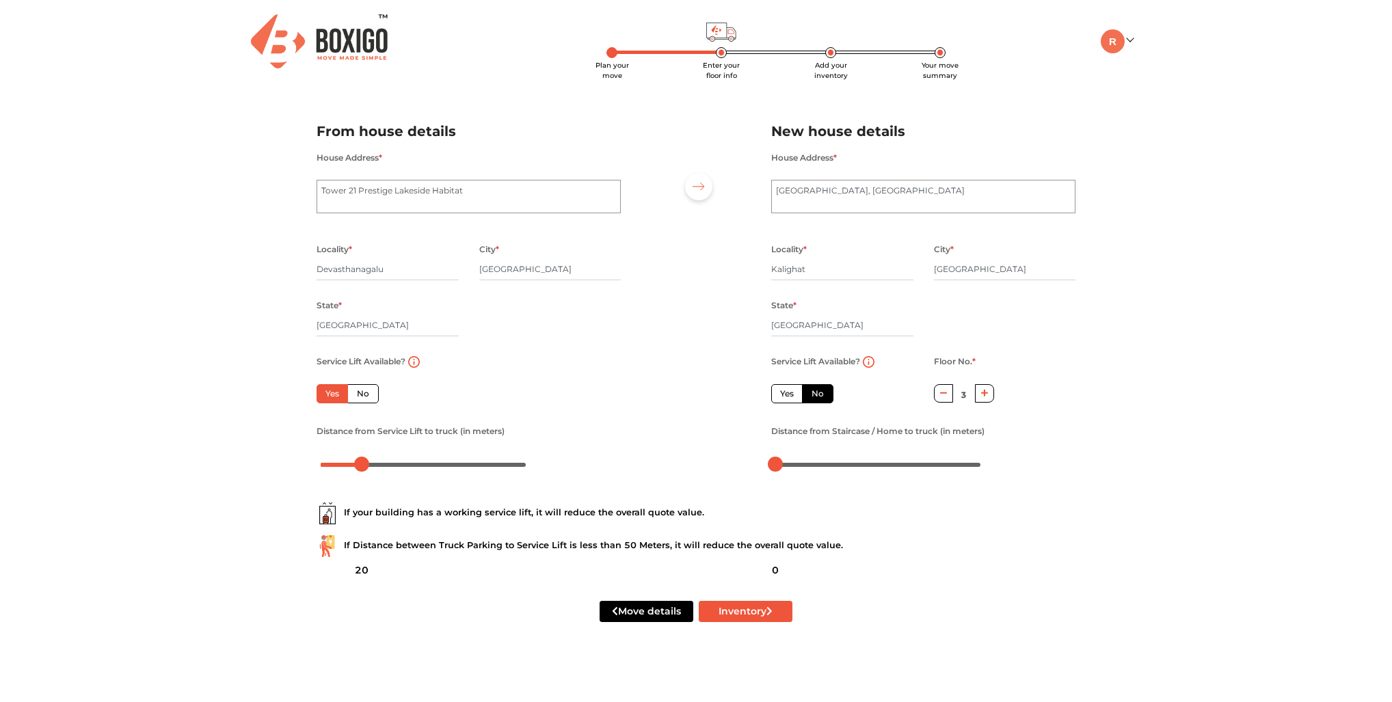
click at [861, 510] on div "If your building has a working service lift, it will reduce the overall quote v…" at bounding box center [696, 525] width 780 height 88
drag, startPoint x: 777, startPoint y: 472, endPoint x: 819, endPoint y: 471, distance: 41.7
click at [818, 471] on div at bounding box center [816, 464] width 15 height 15
click at [220, 494] on div "Plan your move Enter your floor info Add your inventory Your move summary My Mo…" at bounding box center [696, 327] width 1392 height 655
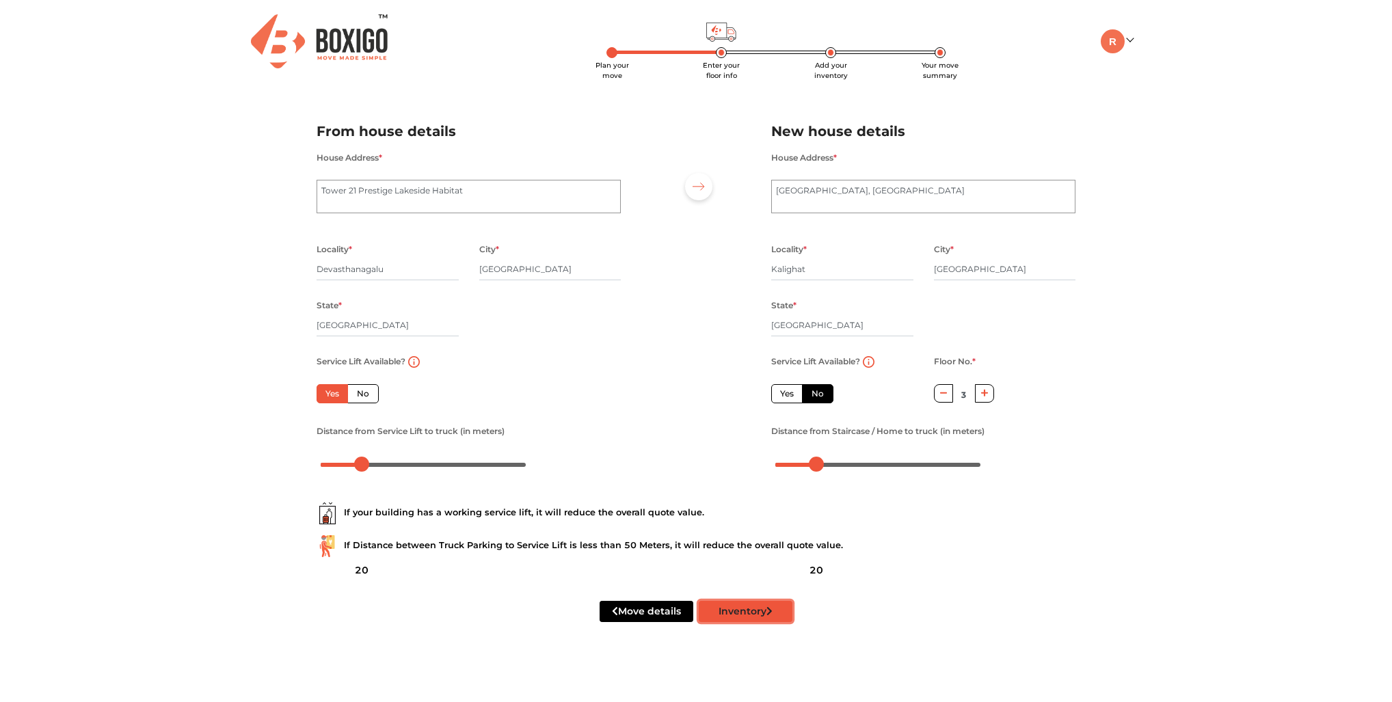
click at [739, 622] on button "Inventory" at bounding box center [746, 611] width 94 height 21
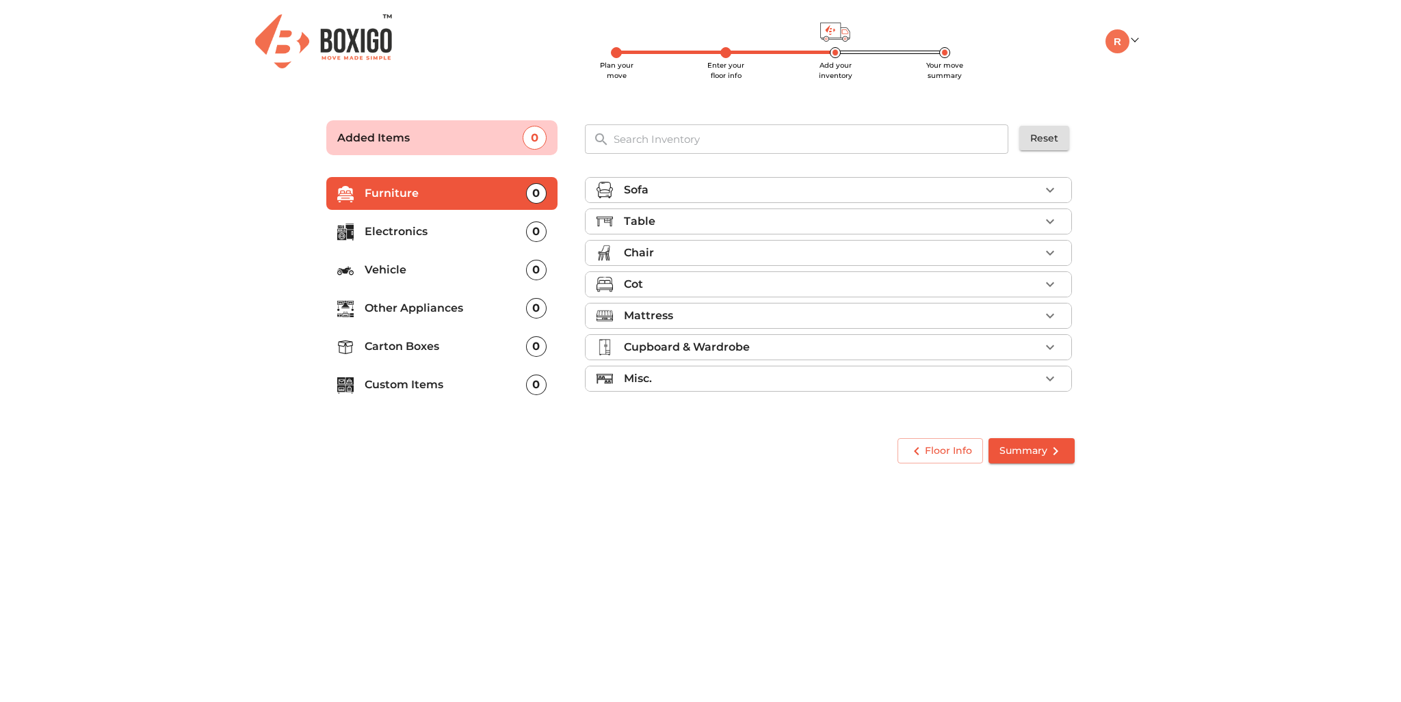
click at [199, 231] on main "Plan your move Enter your floor info Add your inventory Your move summary Added…" at bounding box center [700, 289] width 1401 height 376
click at [683, 387] on div "Misc." at bounding box center [832, 379] width 416 height 16
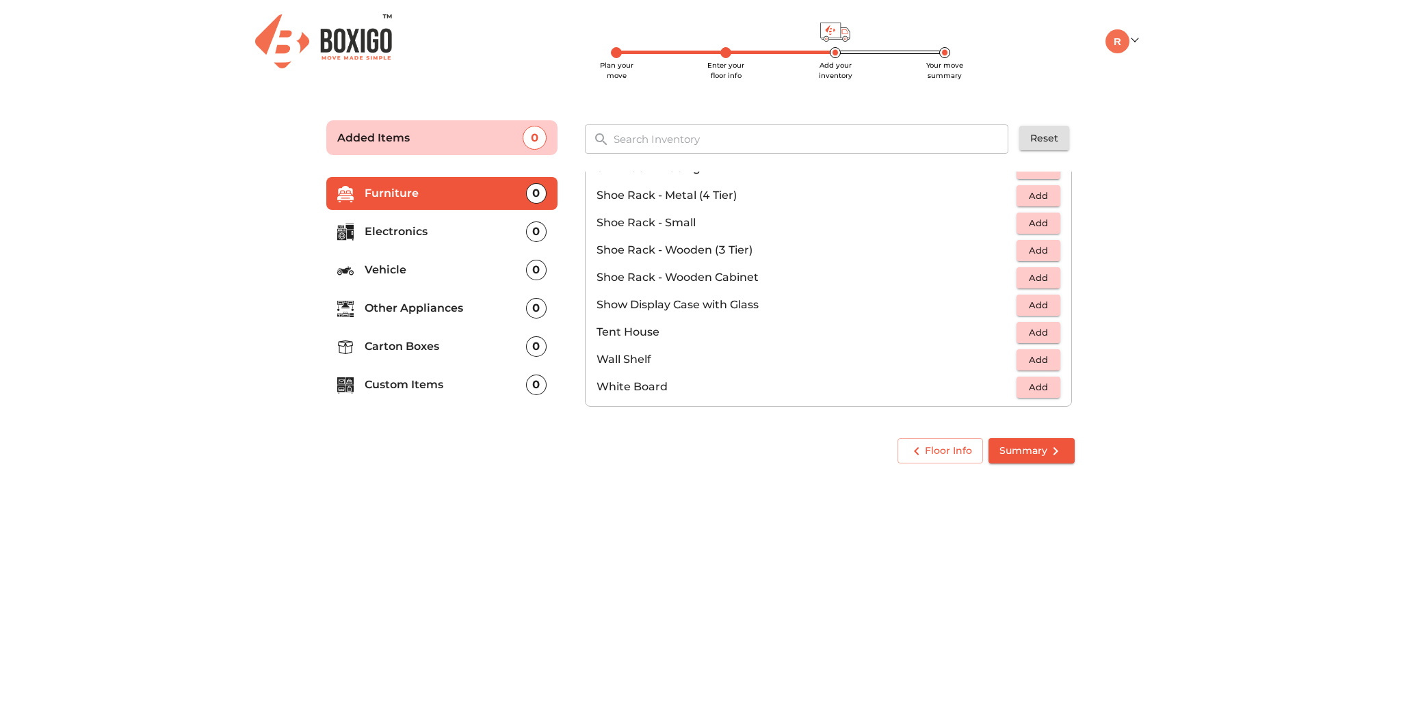
scroll to position [909, 0]
click at [457, 317] on p "Other Appliances" at bounding box center [445, 308] width 161 height 16
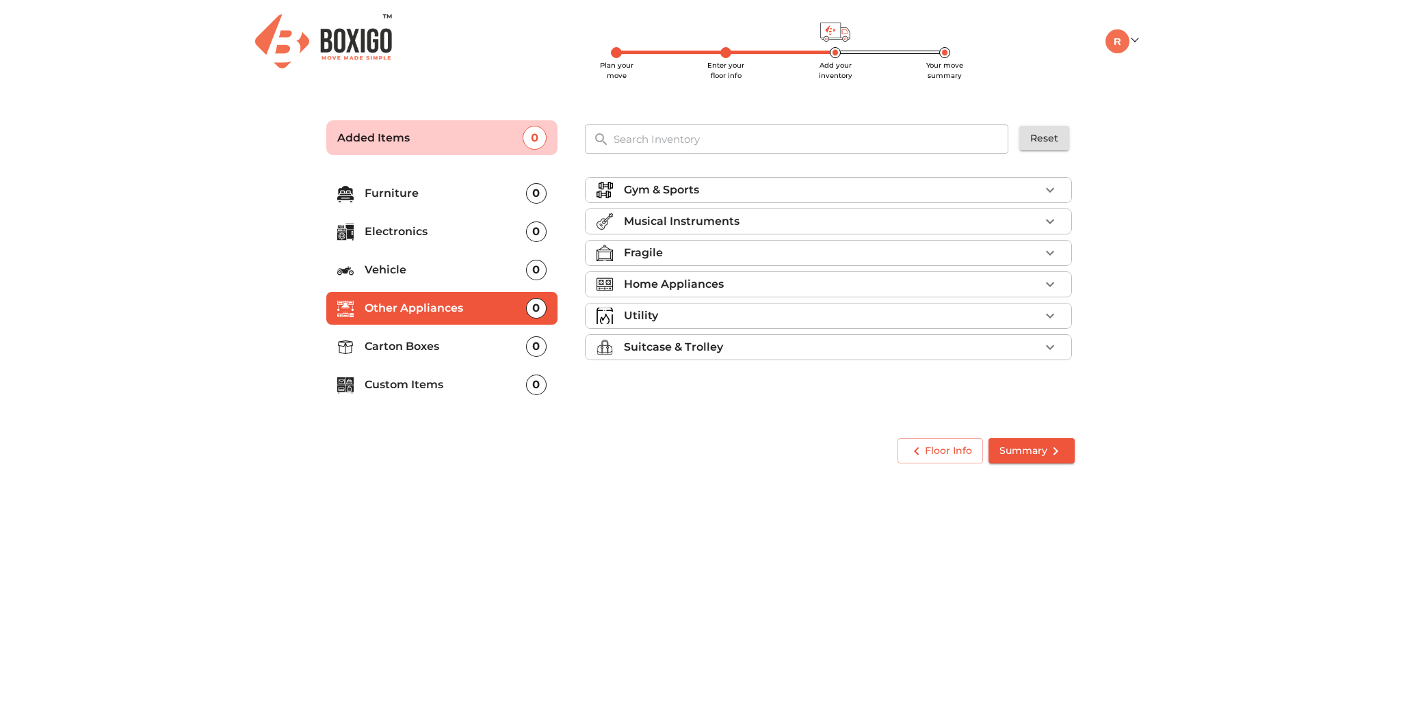
click at [500, 355] on p "Carton Boxes" at bounding box center [445, 347] width 161 height 16
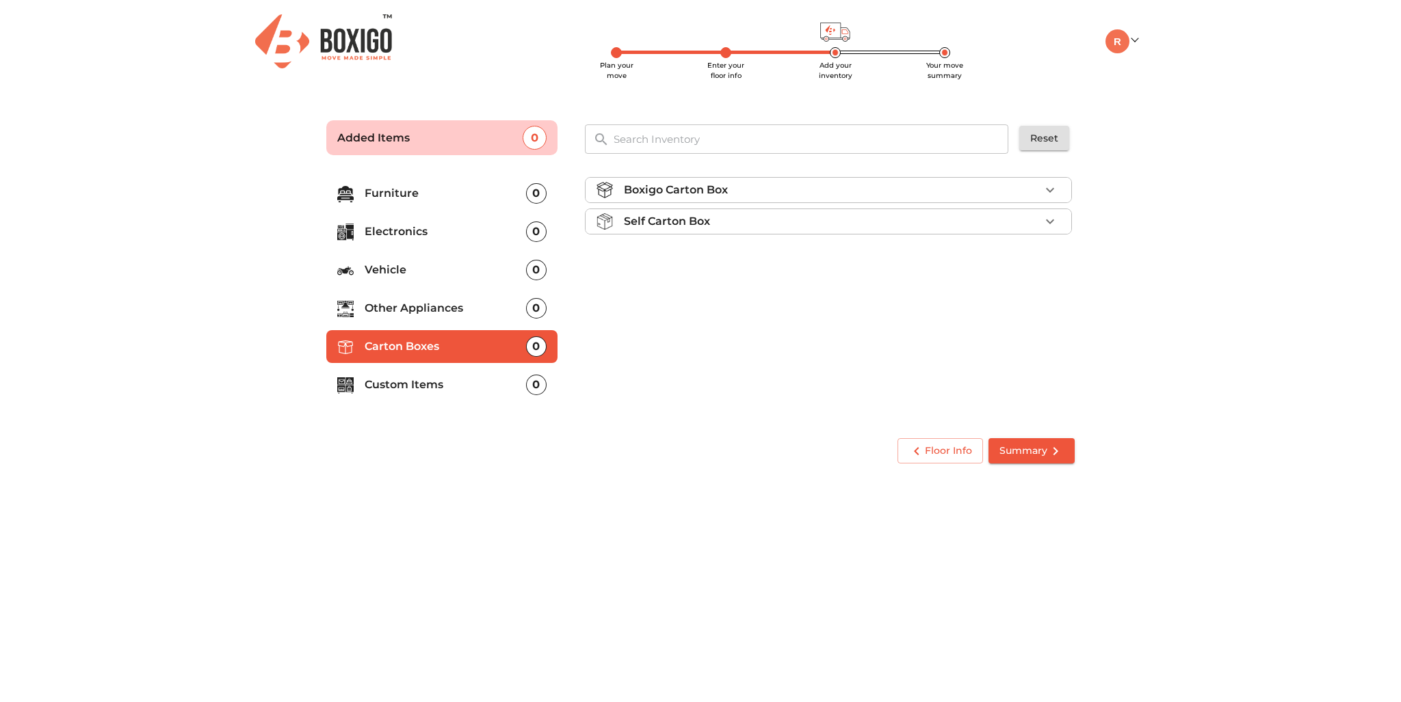
click at [694, 341] on div "Boxigo Carton Box Self Carton Box" at bounding box center [829, 295] width 501 height 259
click at [708, 198] on p "Boxigo Carton Box" at bounding box center [676, 190] width 104 height 16
click at [1033, 230] on span "Add" at bounding box center [1038, 223] width 30 height 16
click at [1048, 227] on icon "button" at bounding box center [1050, 222] width 10 height 10
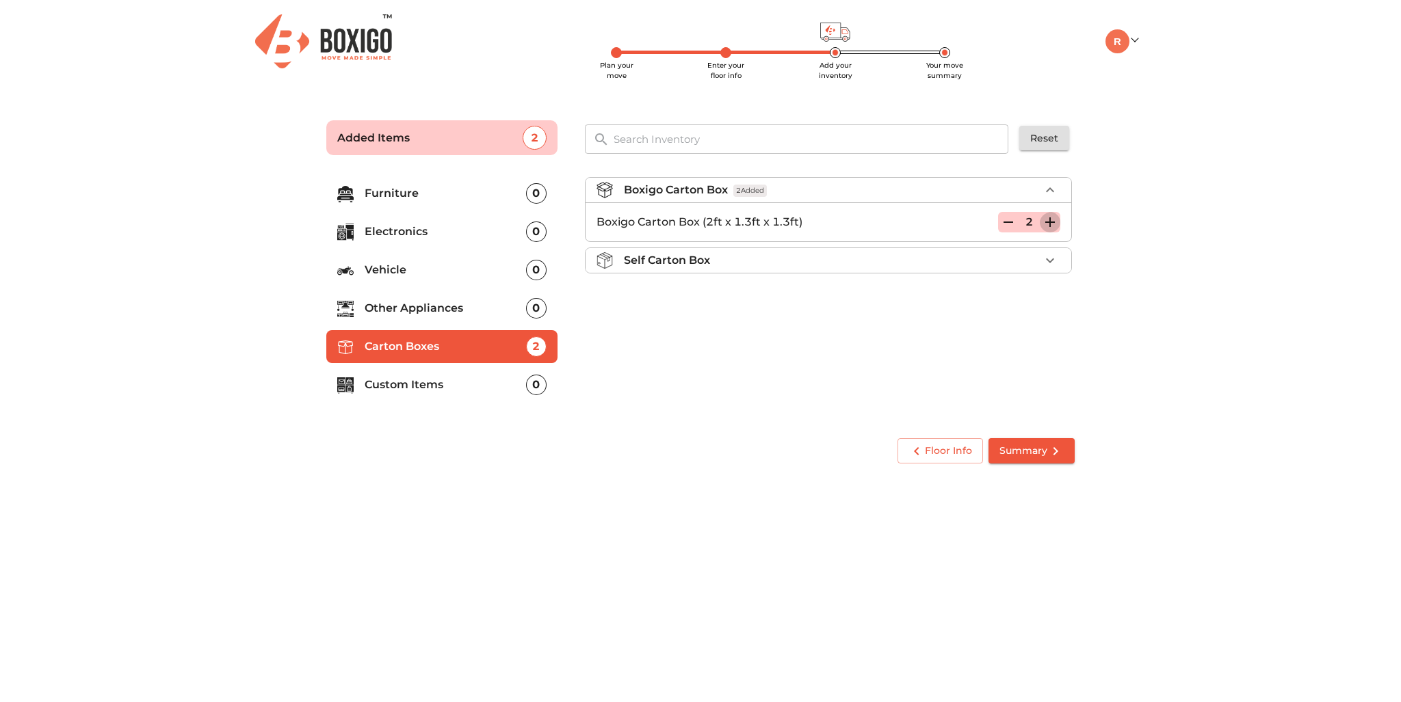
click at [1048, 227] on icon "button" at bounding box center [1050, 222] width 10 height 10
drag, startPoint x: 847, startPoint y: 403, endPoint x: 802, endPoint y: 399, distance: 45.4
click at [847, 403] on div "Boxigo Carton Box 6 Added Boxigo Carton Box (2ft x 1.3ft x 1.3ft) 6 Self Carton…" at bounding box center [829, 295] width 501 height 259
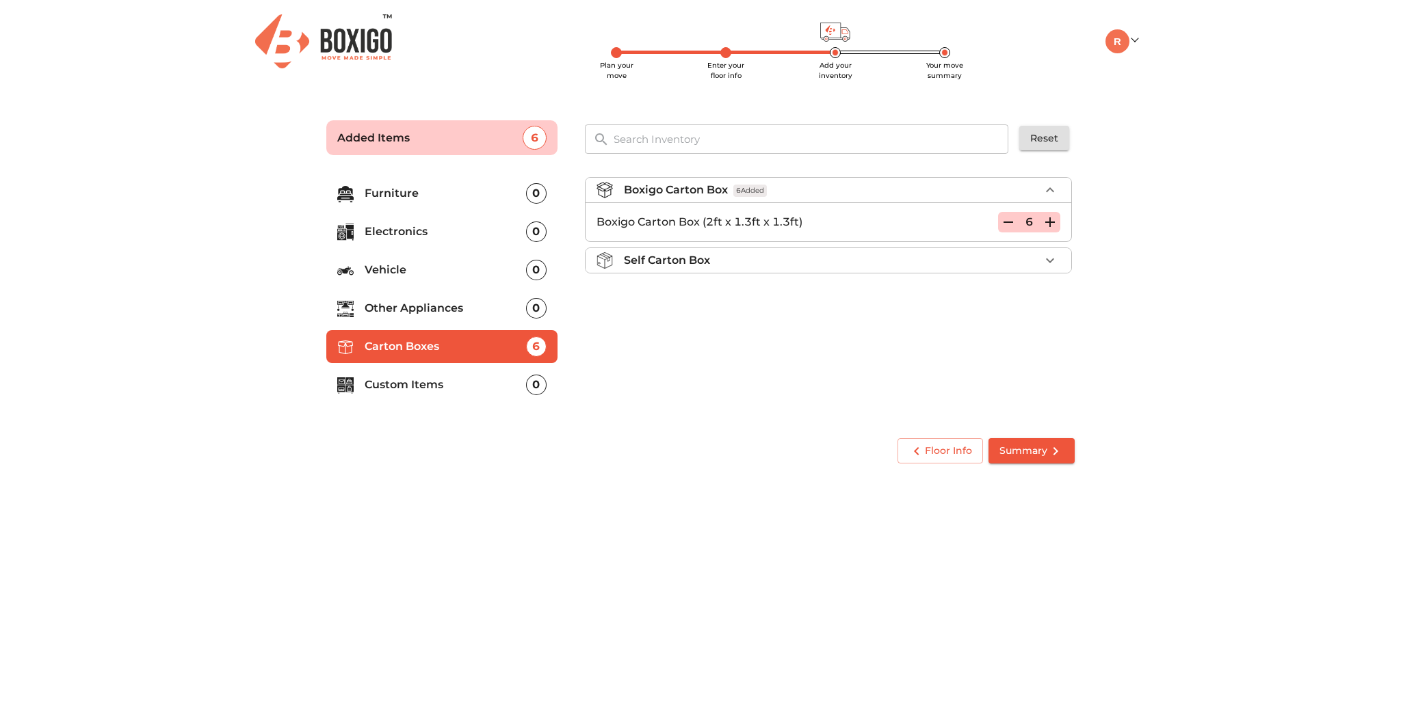
click at [447, 393] on p "Custom Items" at bounding box center [445, 385] width 161 height 16
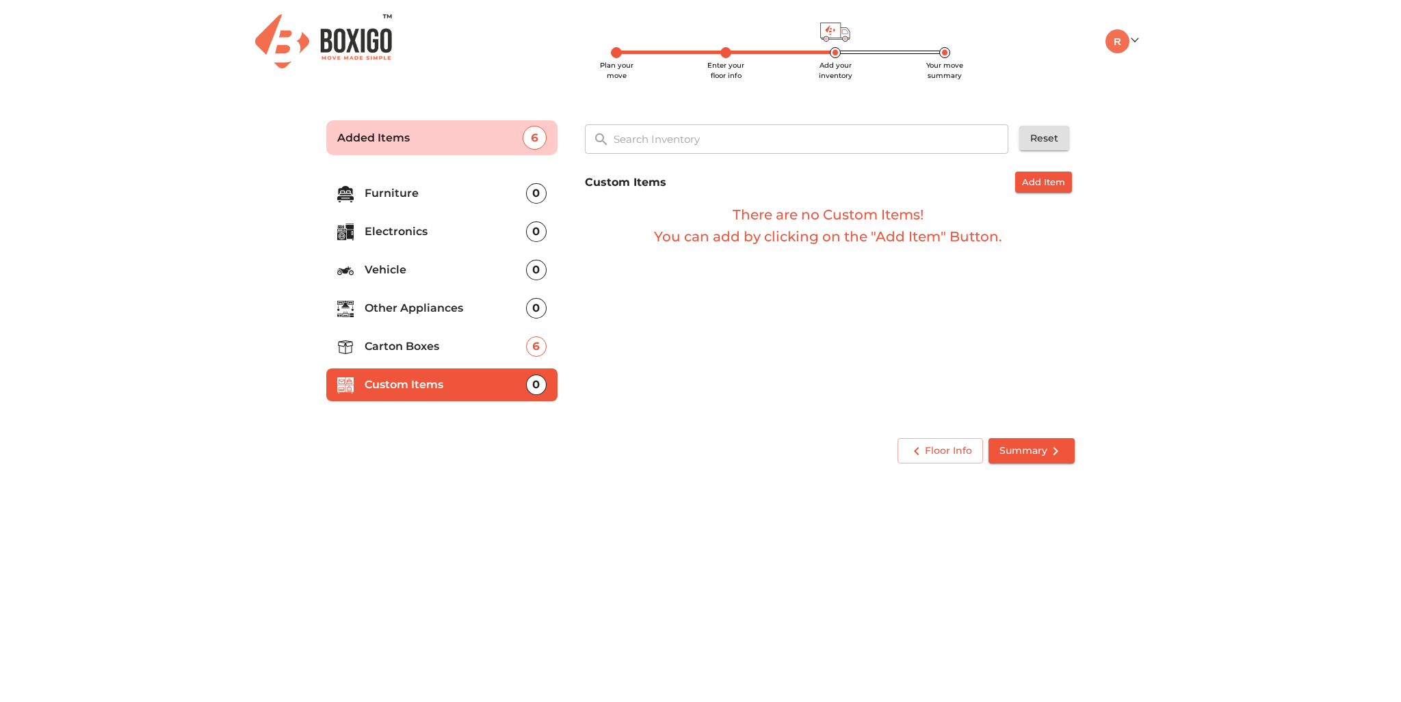
click at [1052, 190] on span "Add Item" at bounding box center [1043, 182] width 43 height 16
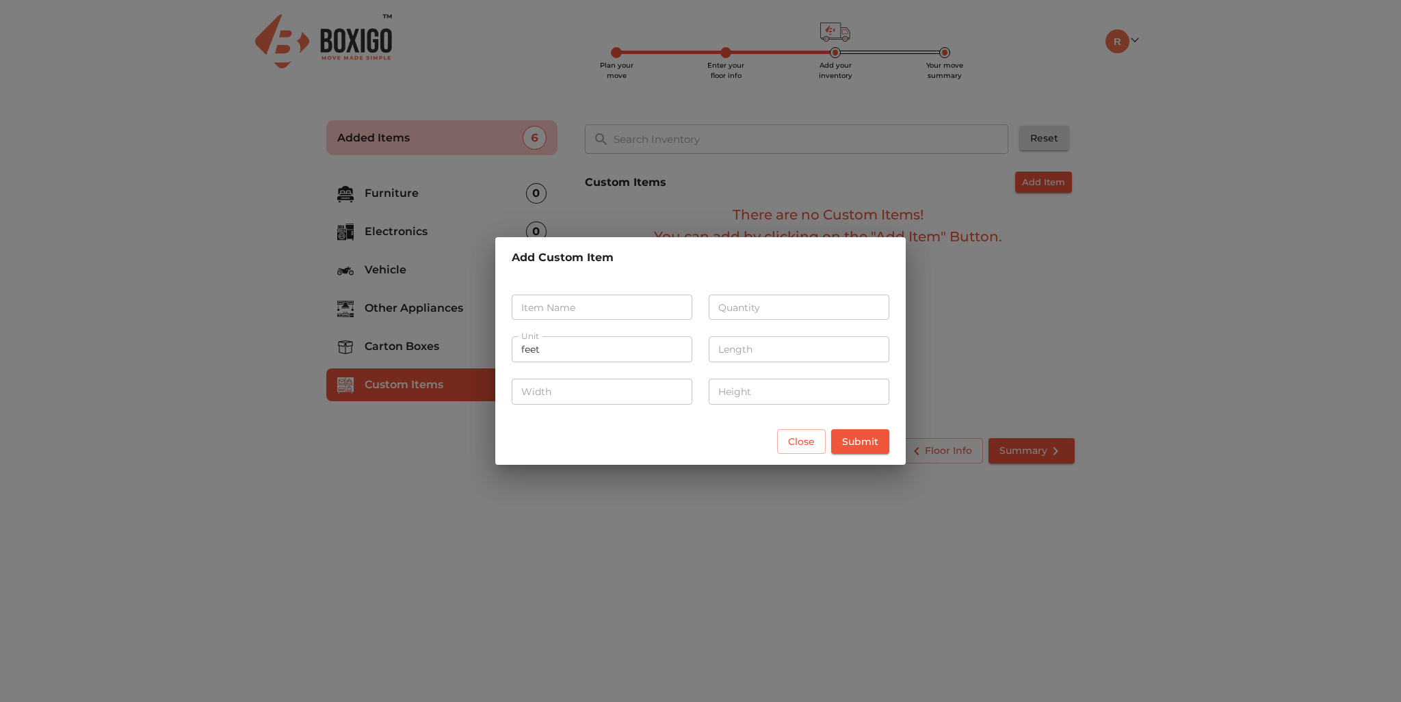
click at [660, 307] on input "text" at bounding box center [602, 308] width 181 height 26
type input "Kitchen utensils"
click at [733, 304] on input "number" at bounding box center [798, 308] width 181 height 26
type input "40"
click at [740, 339] on input "number" at bounding box center [798, 349] width 181 height 26
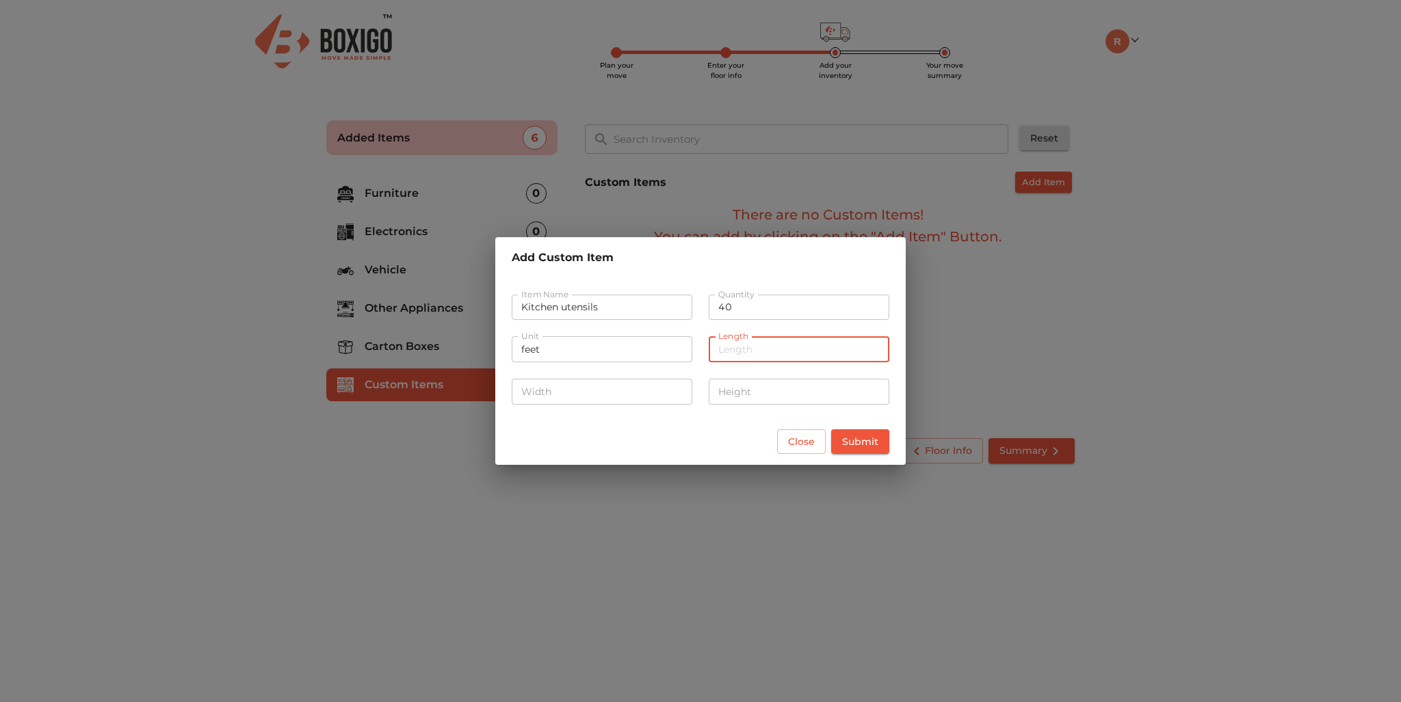
click at [618, 356] on div "Unit feet Unit" at bounding box center [601, 348] width 197 height 51
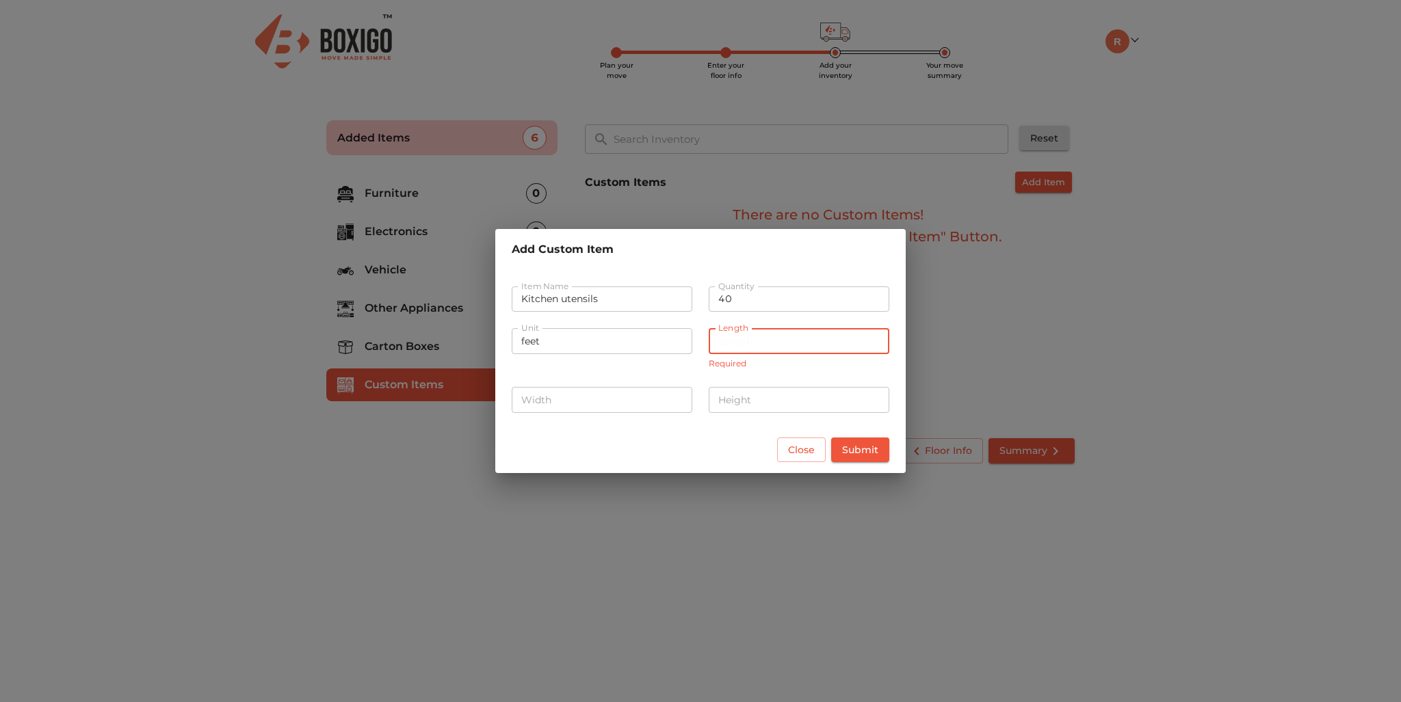
click at [750, 345] on input "number" at bounding box center [798, 341] width 181 height 26
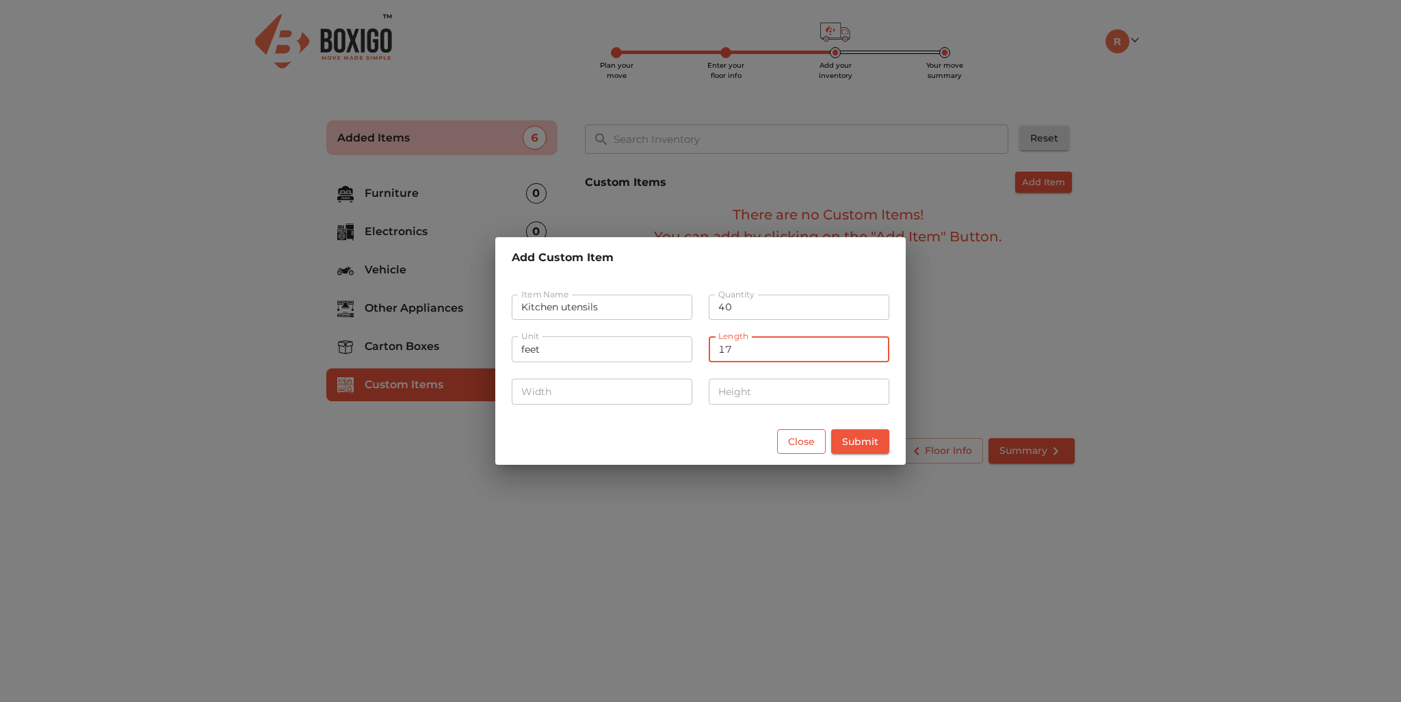
type input "17"
drag, startPoint x: 787, startPoint y: 437, endPoint x: 770, endPoint y: 439, distance: 17.2
click at [788, 437] on span "Close" at bounding box center [801, 442] width 27 height 17
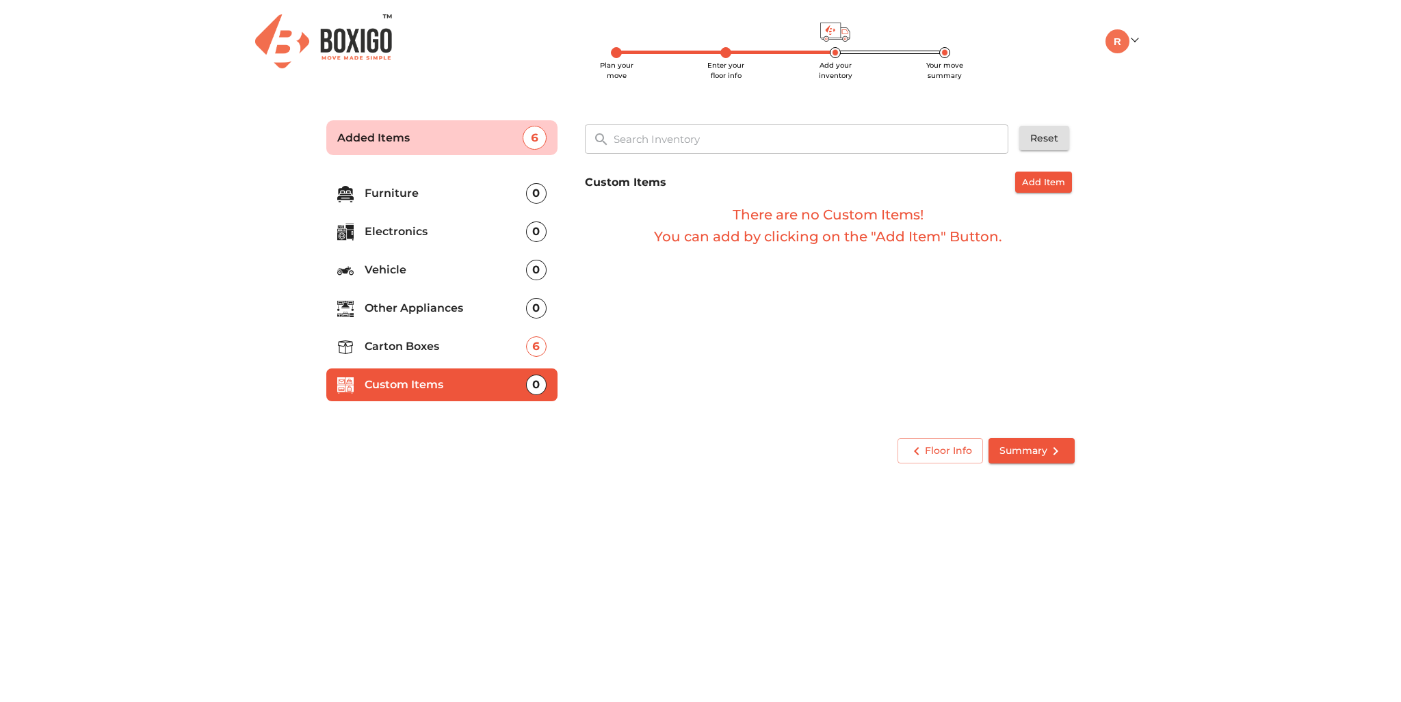
click at [671, 469] on div "Floor Info Summary" at bounding box center [700, 451] width 759 height 36
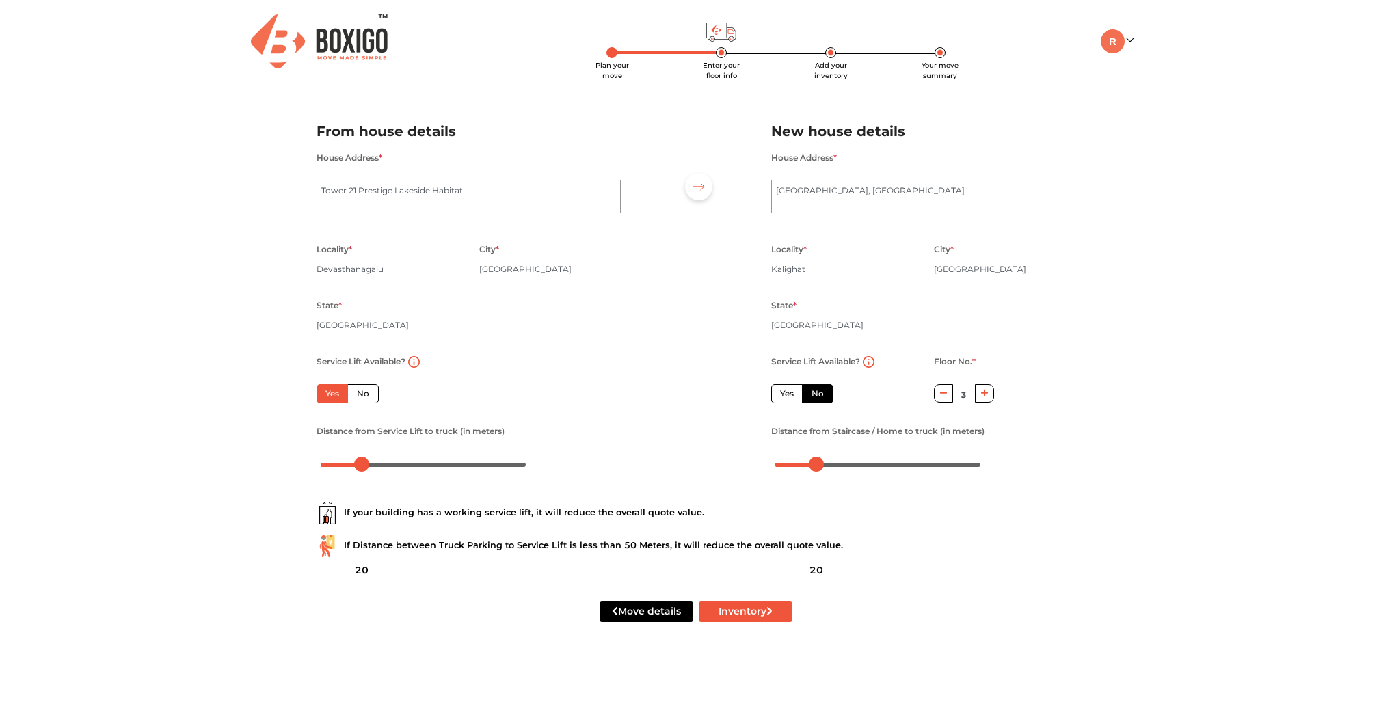
scroll to position [89, 0]
click at [1133, 44] on div "My Moves My Profile Make Estimate LOGOUT" at bounding box center [1068, 41] width 149 height 24
click at [1129, 38] on link at bounding box center [1117, 40] width 32 height 13
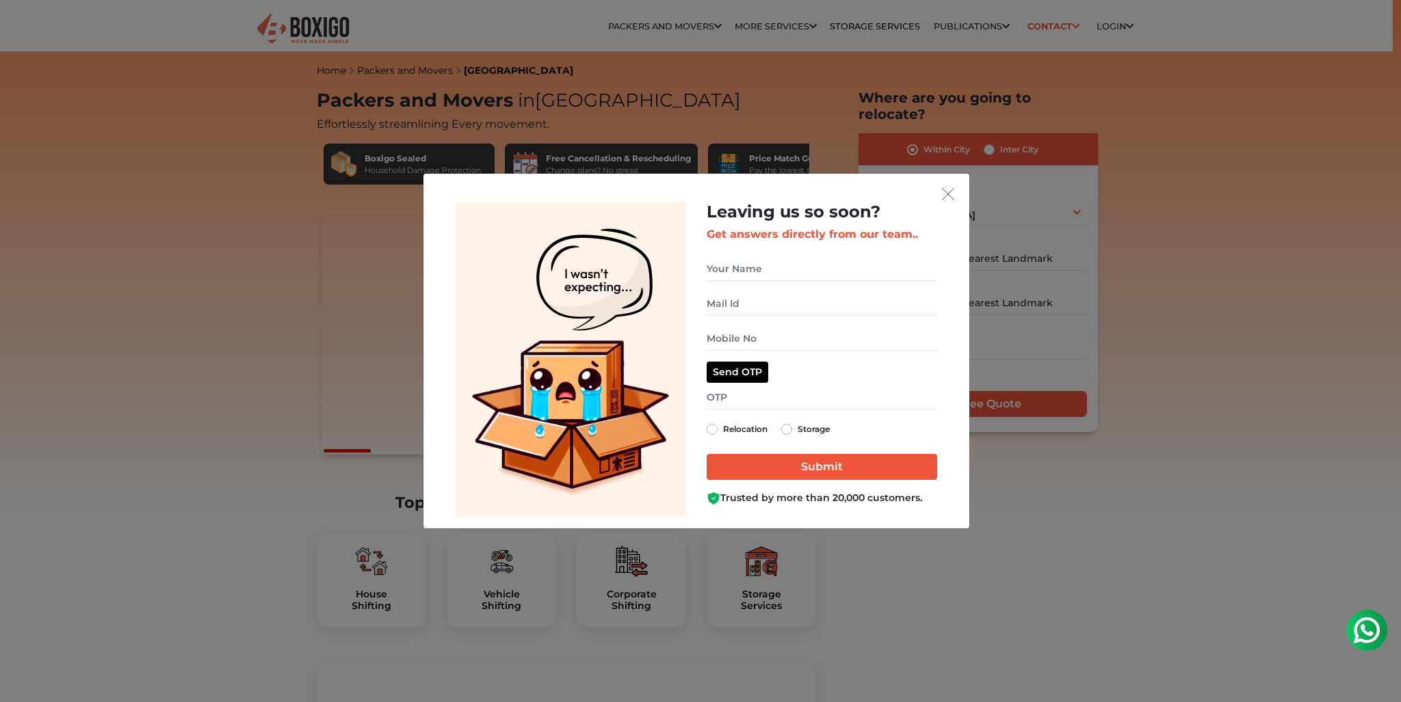
click at [1058, 27] on div "Leaving us so soon? Get answers directly from our team.. Relocation Storage" at bounding box center [700, 351] width 1401 height 702
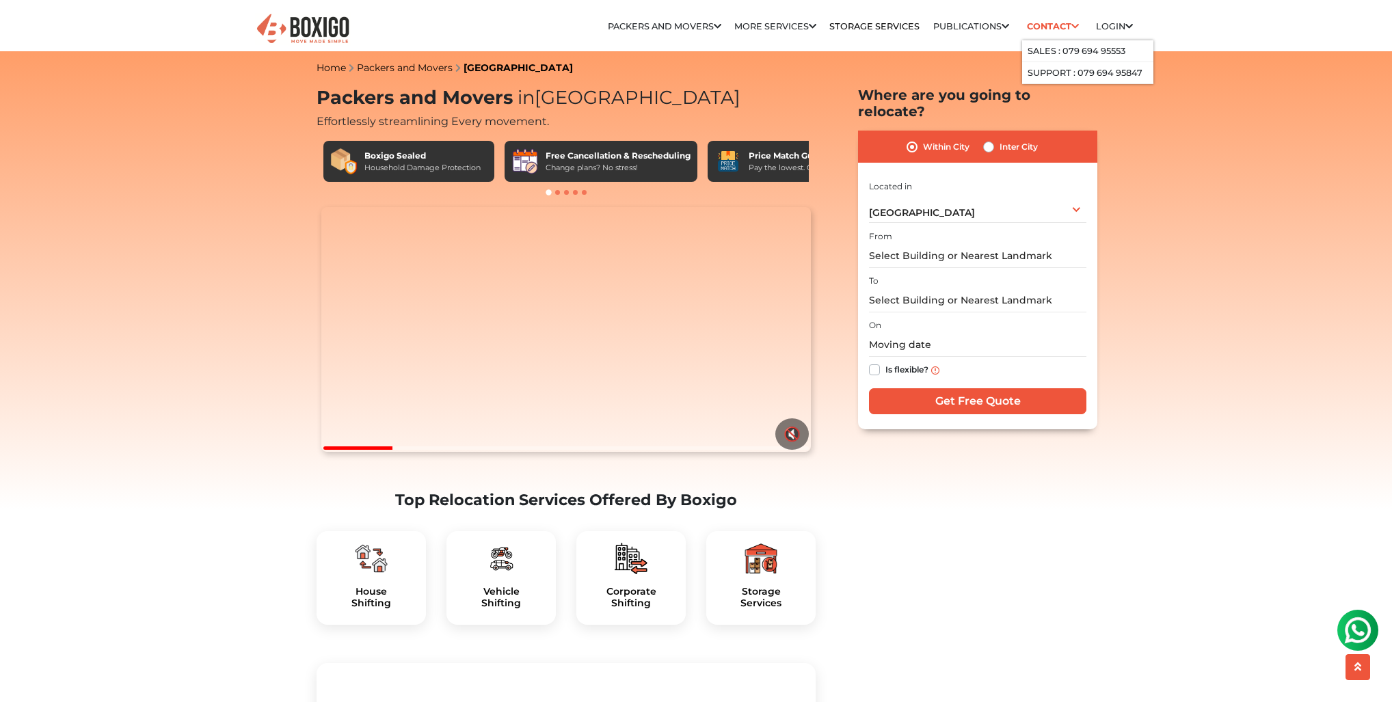
click at [1072, 31] on icon at bounding box center [1076, 27] width 8 height 9
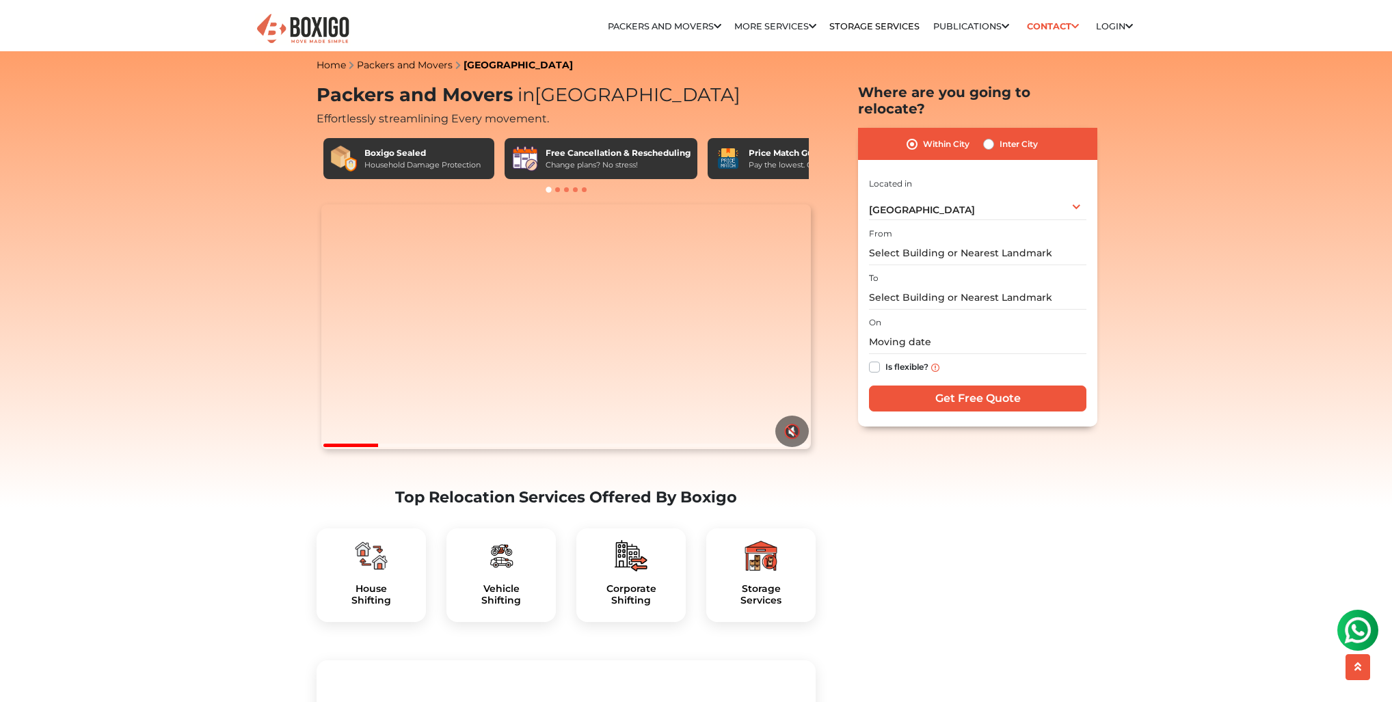
scroll to position [3, 0]
